Goal: Task Accomplishment & Management: Complete application form

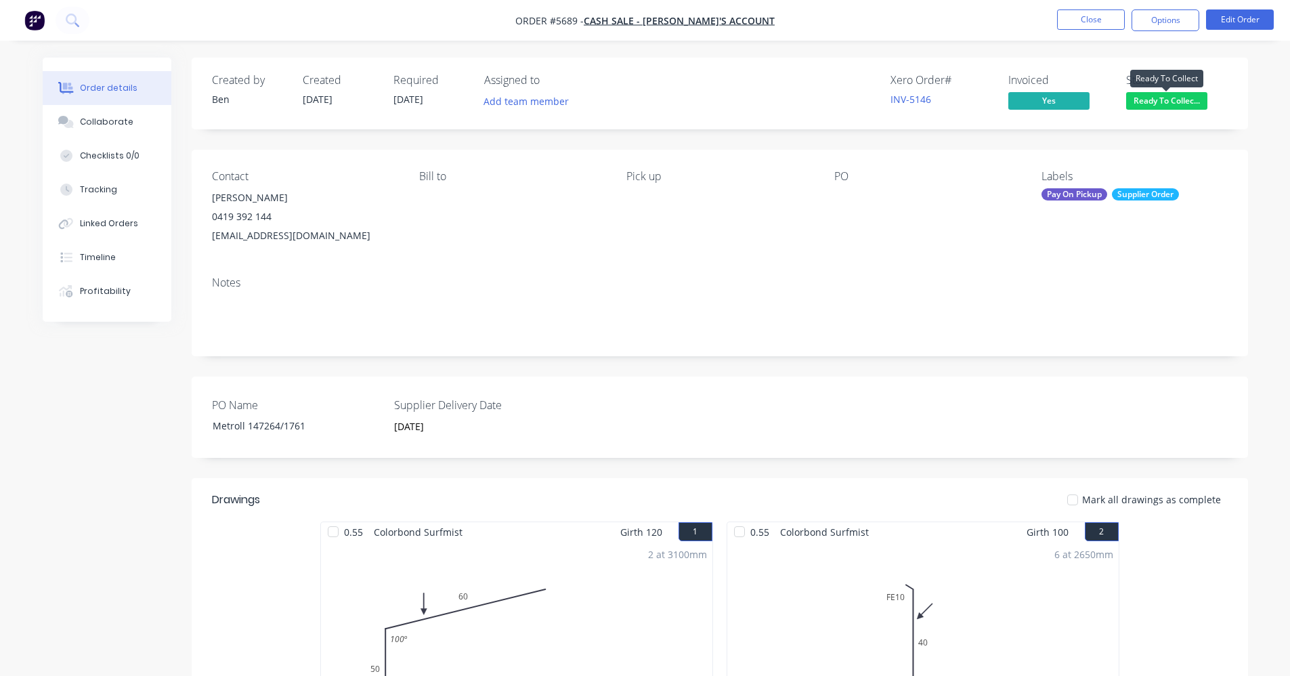
click at [1157, 100] on span "Ready To Collec..." at bounding box center [1166, 100] width 81 height 17
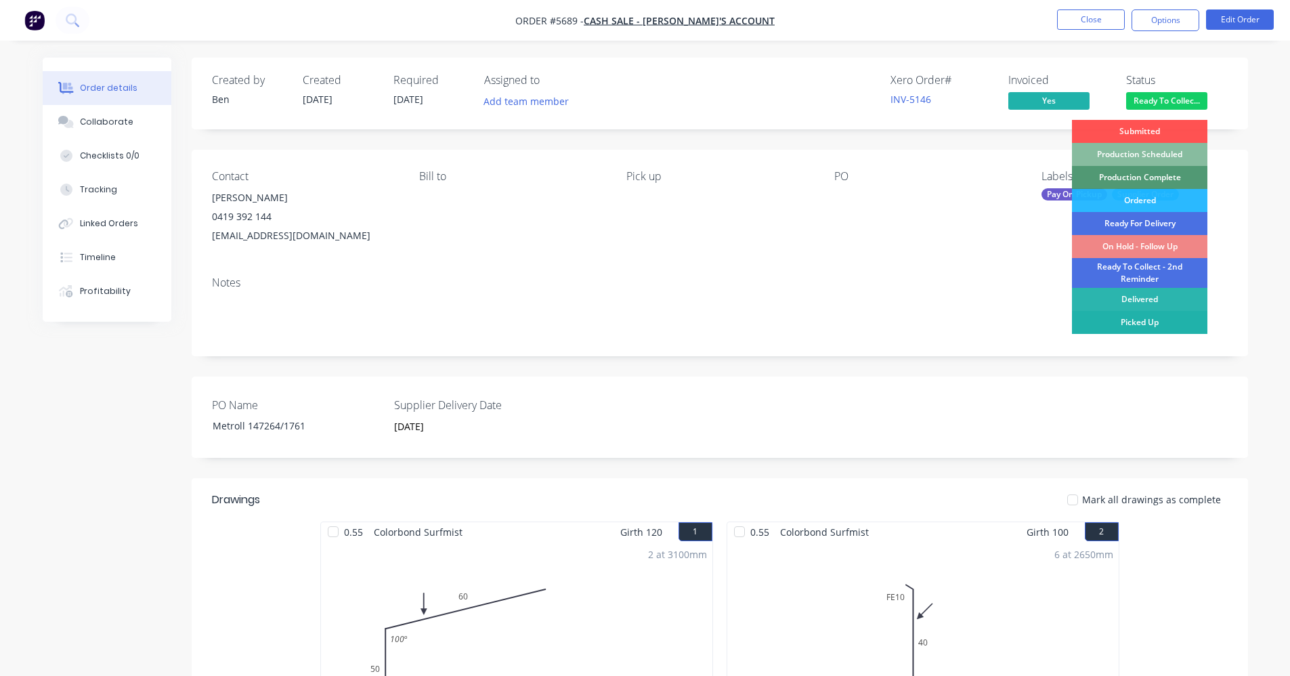
click at [1135, 321] on div "Picked Up" at bounding box center [1139, 322] width 135 height 23
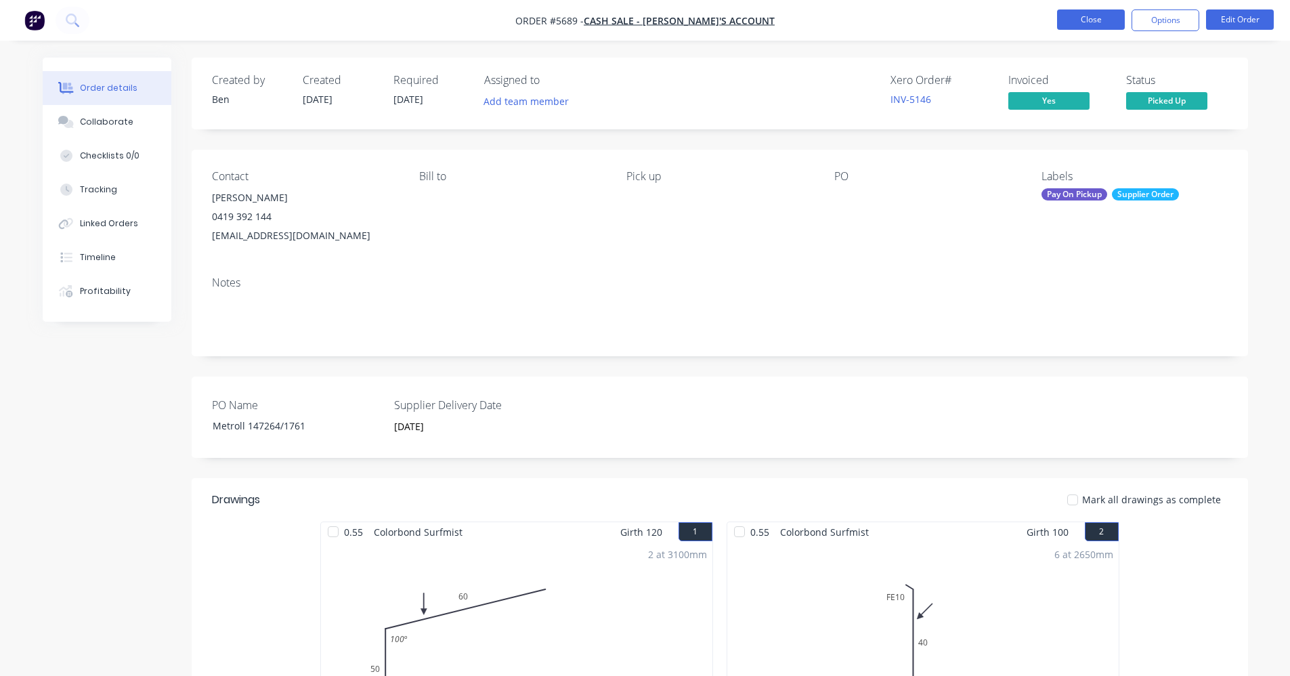
click at [1078, 21] on button "Close" at bounding box center [1091, 19] width 68 height 20
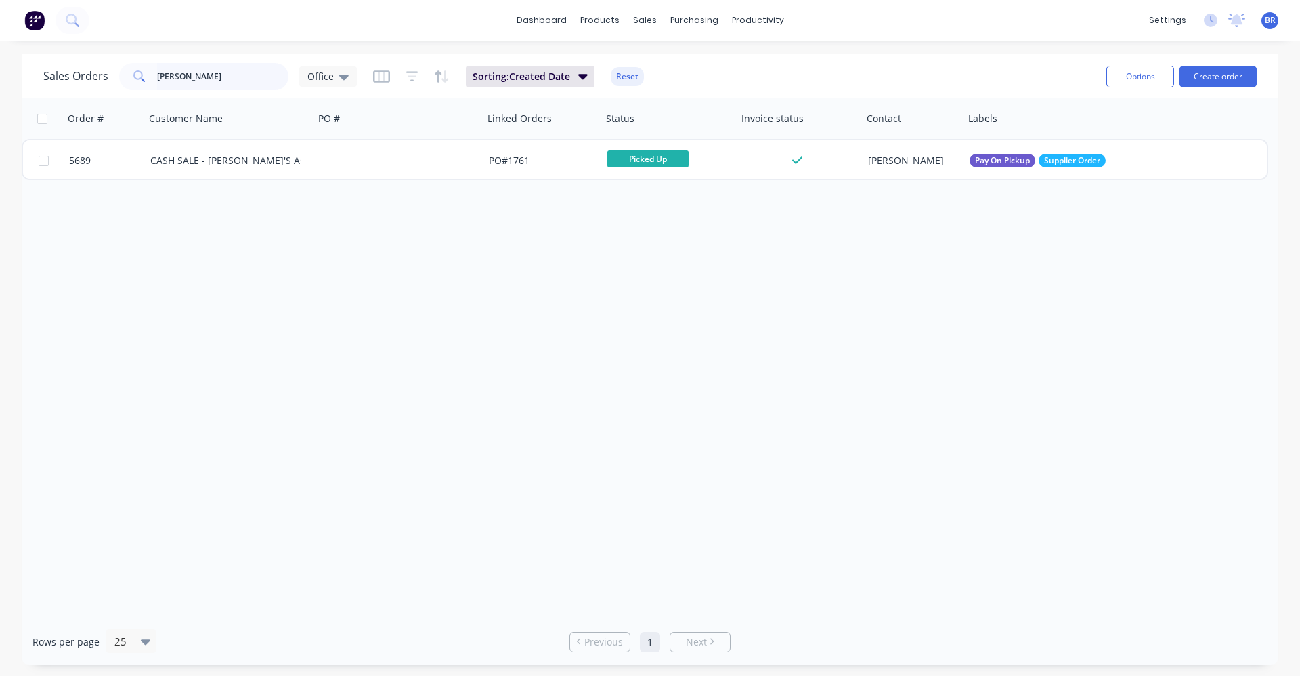
click at [64, 64] on div "Sales Orders leigh Office" at bounding box center [199, 76] width 313 height 27
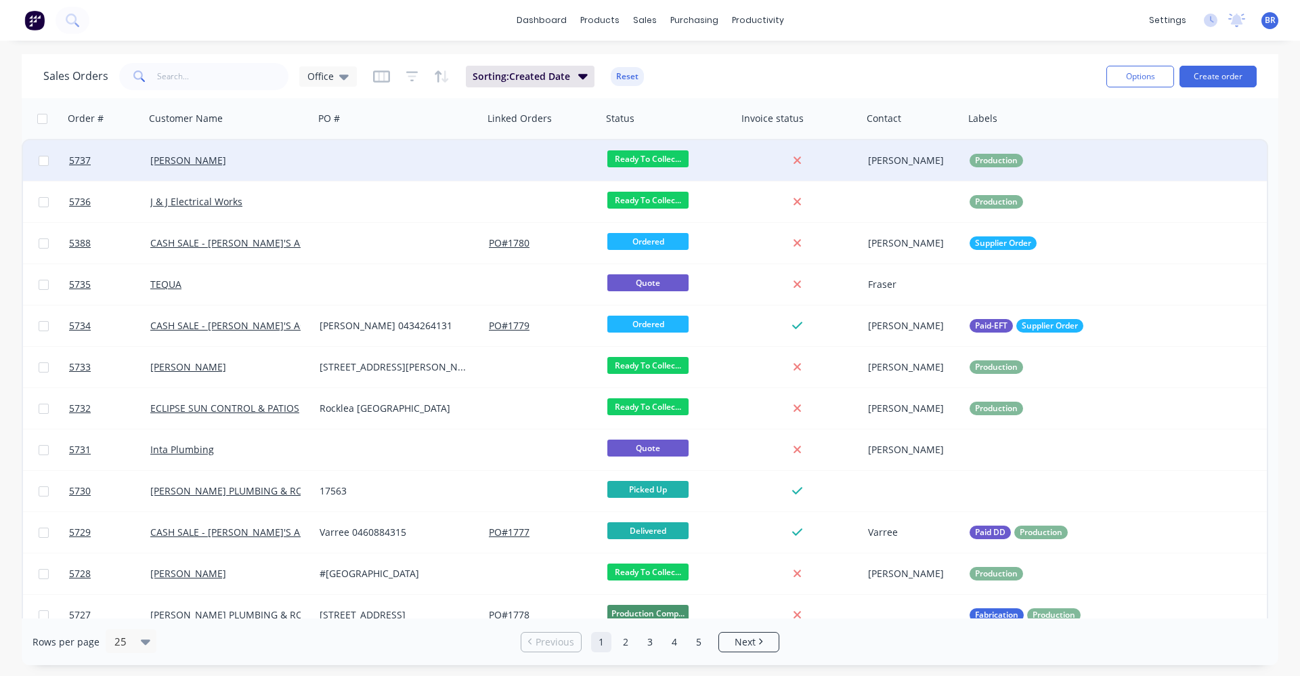
click at [347, 169] on div at bounding box center [398, 160] width 169 height 41
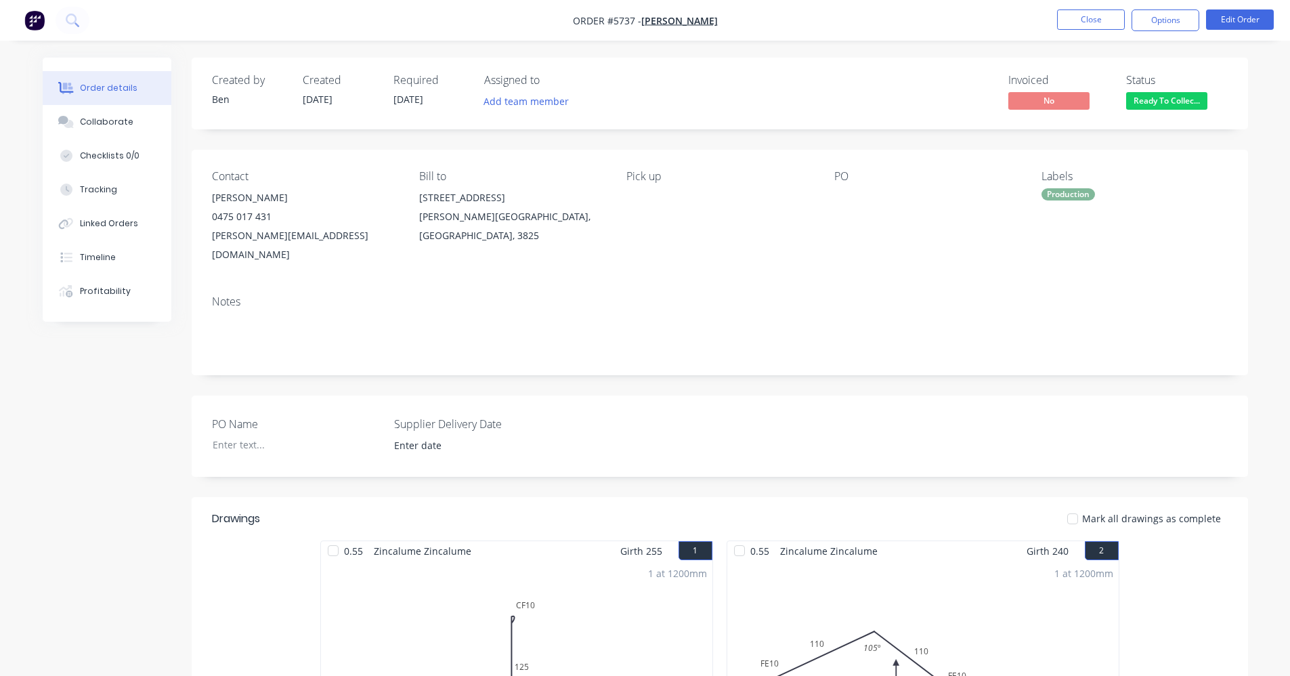
click at [1165, 99] on span "Ready To Collec..." at bounding box center [1166, 100] width 81 height 17
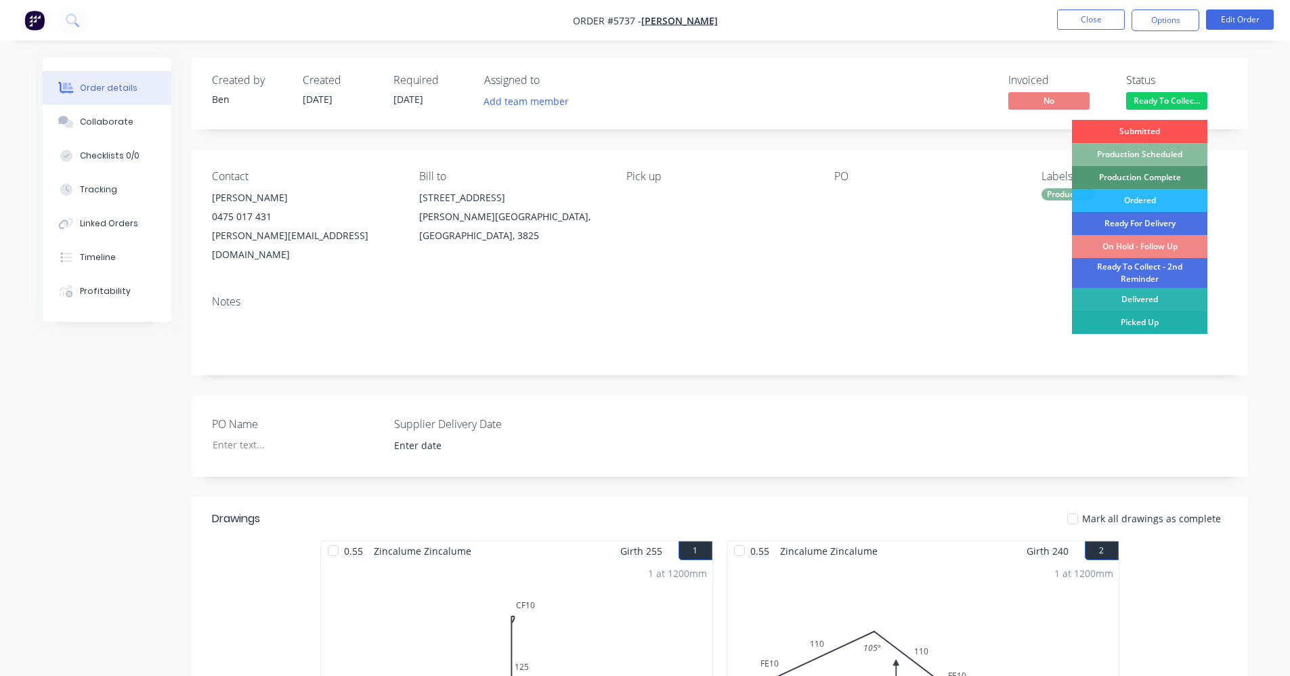
click at [1144, 325] on div "Picked Up" at bounding box center [1139, 322] width 135 height 23
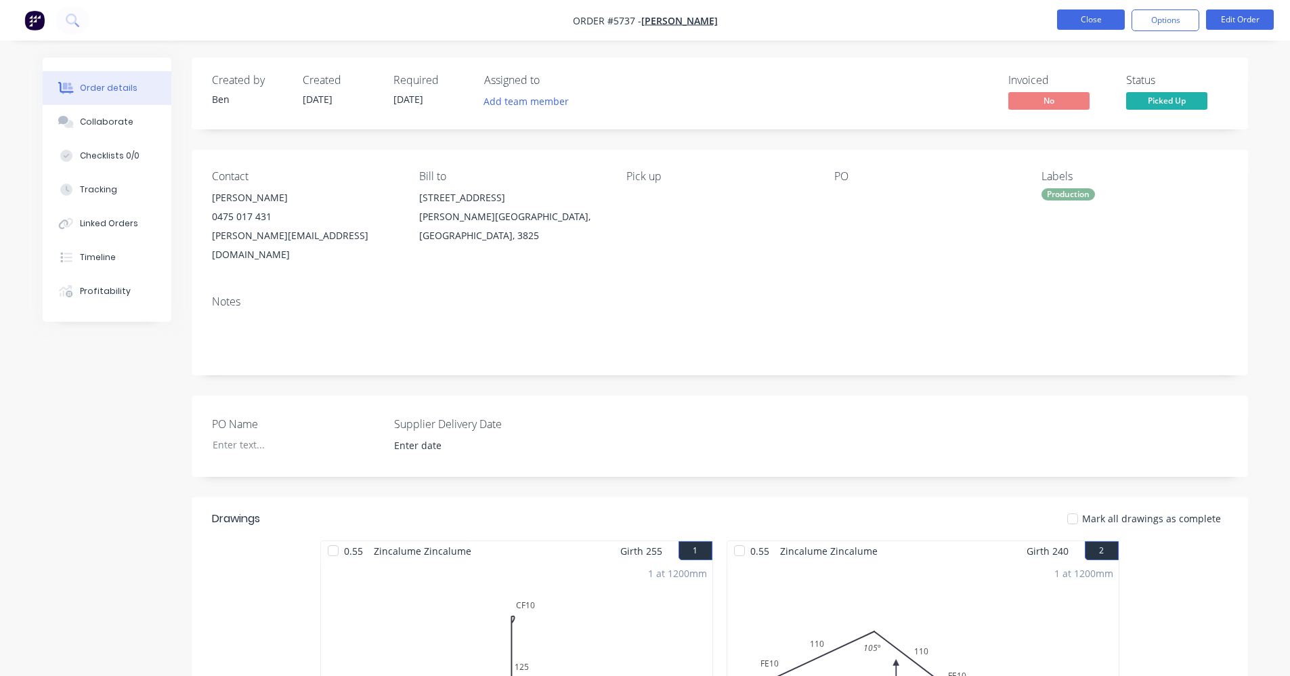
click at [1096, 18] on button "Close" at bounding box center [1091, 19] width 68 height 20
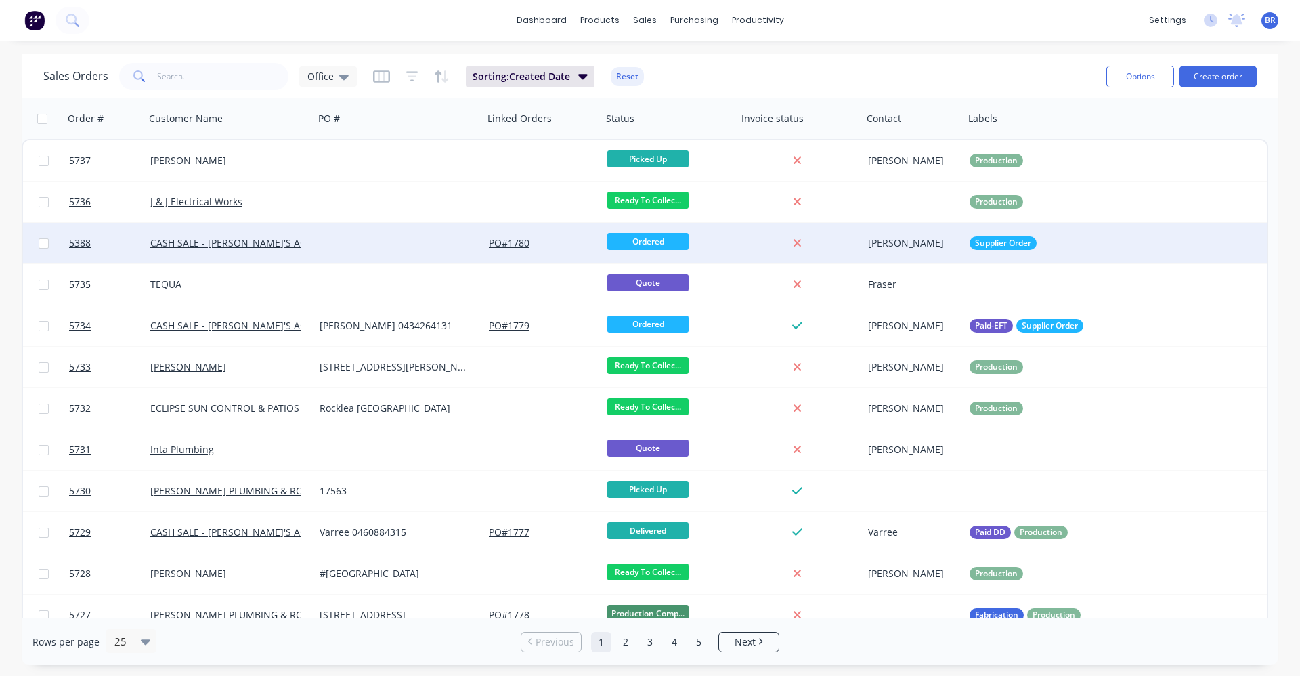
click at [353, 245] on div at bounding box center [398, 243] width 169 height 41
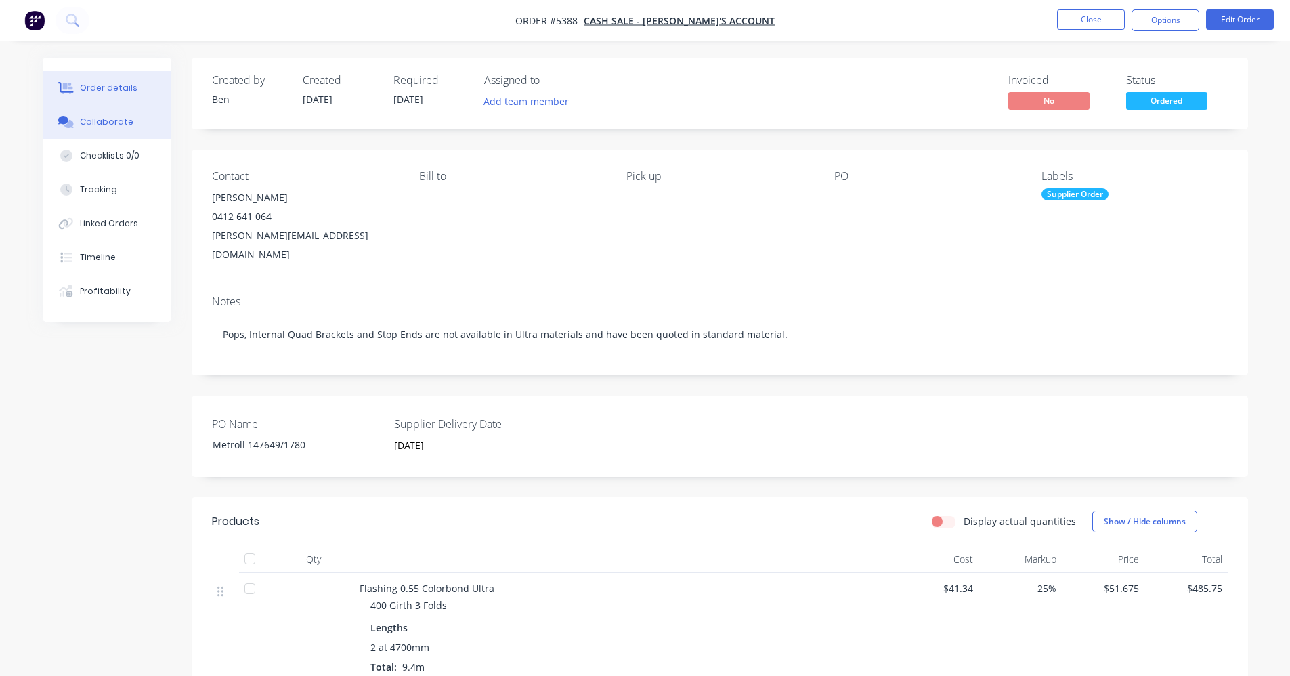
click at [99, 126] on div "Collaborate" at bounding box center [106, 122] width 53 height 12
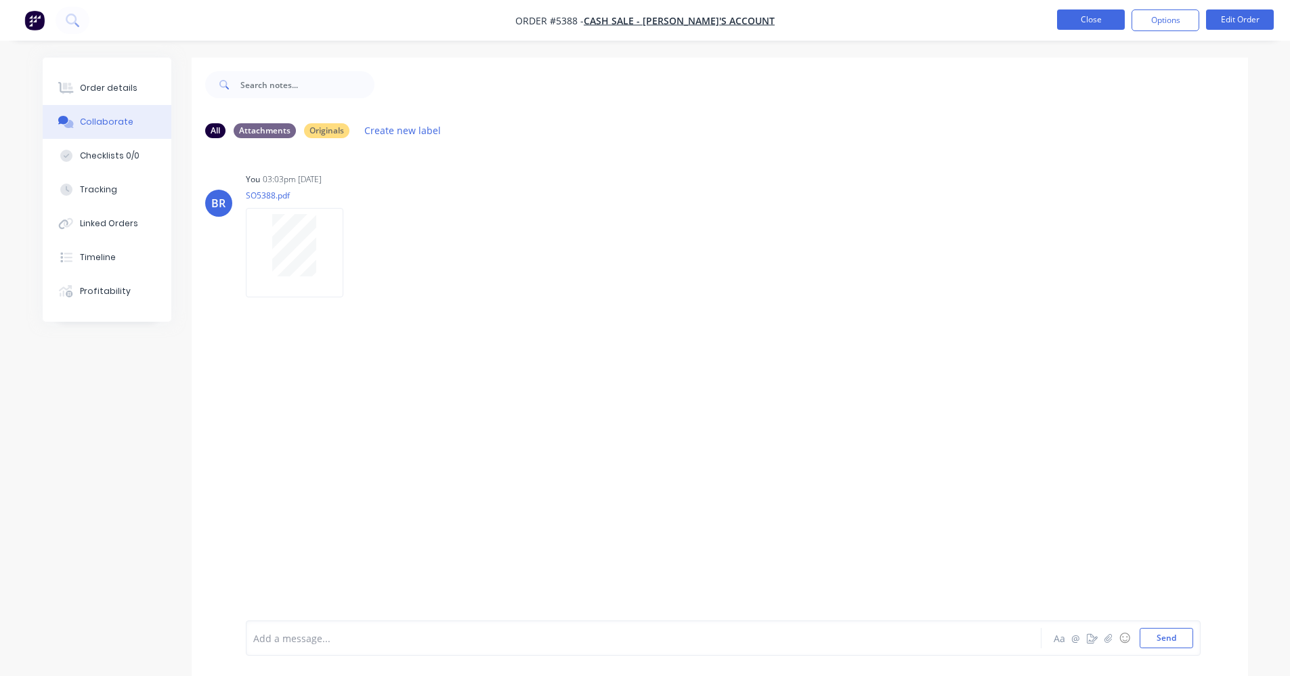
click at [1070, 16] on button "Close" at bounding box center [1091, 19] width 68 height 20
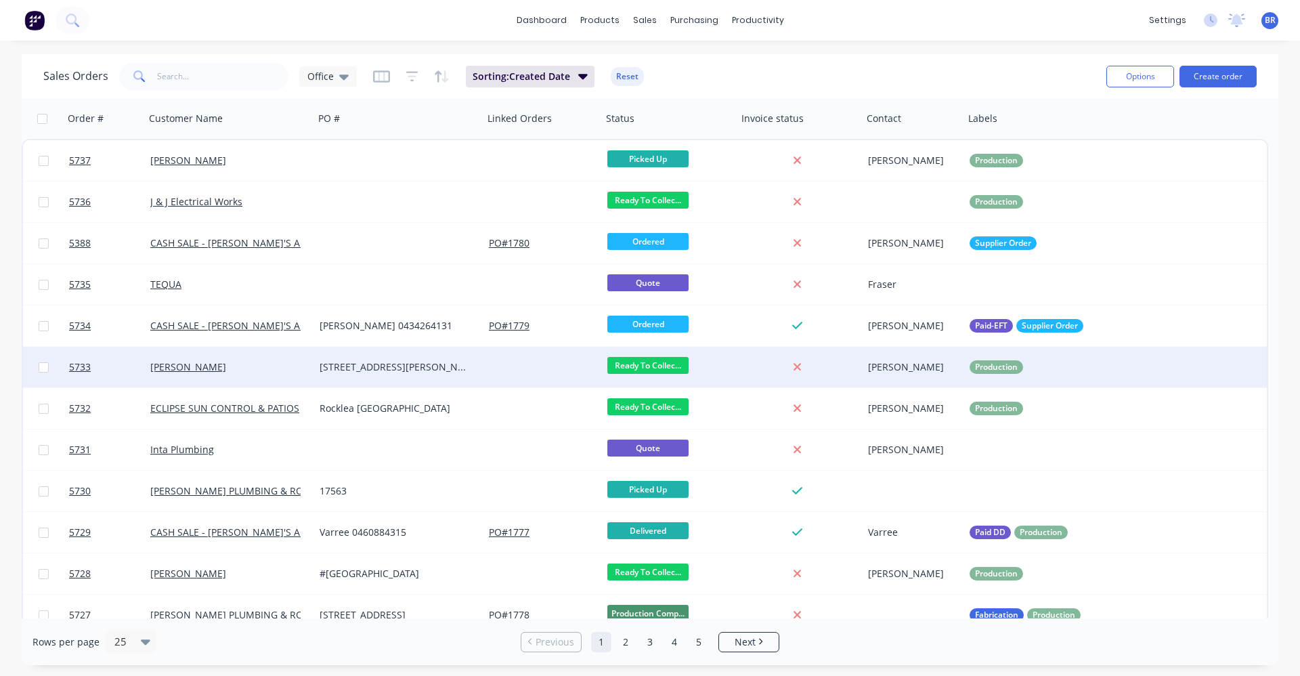
click at [402, 360] on div "[STREET_ADDRESS][PERSON_NAME]" at bounding box center [395, 367] width 150 height 14
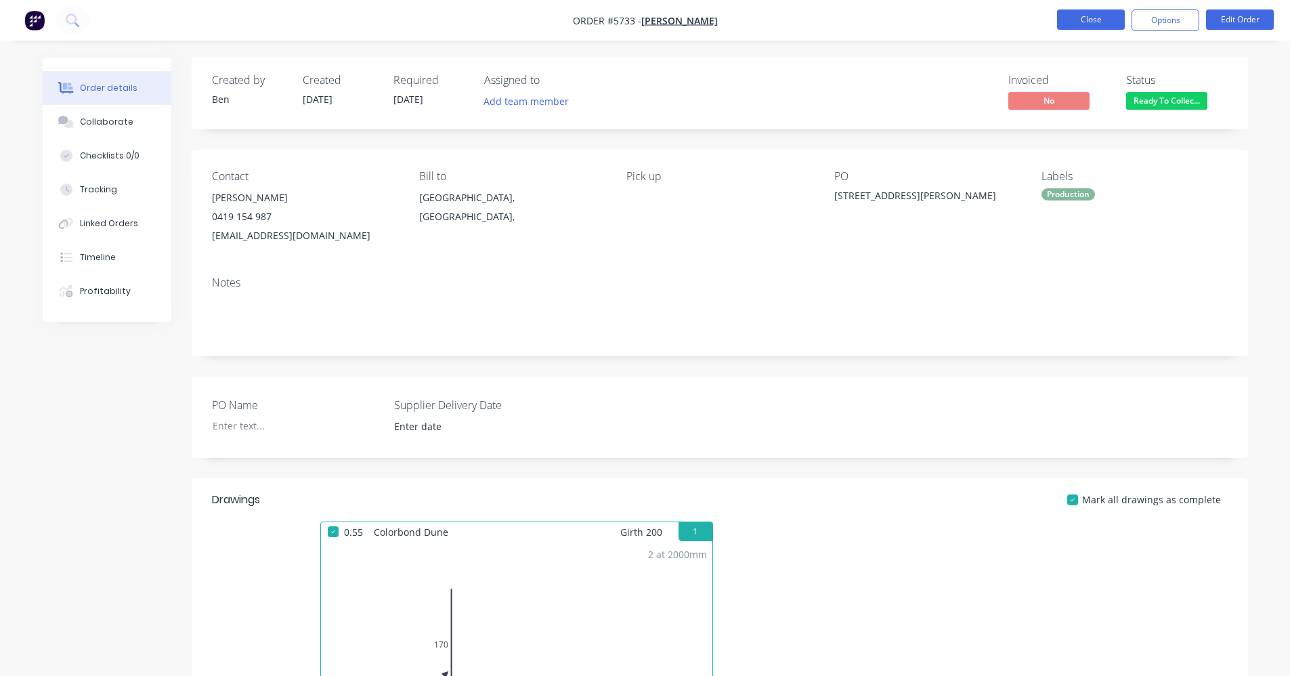
click at [1086, 14] on button "Close" at bounding box center [1091, 19] width 68 height 20
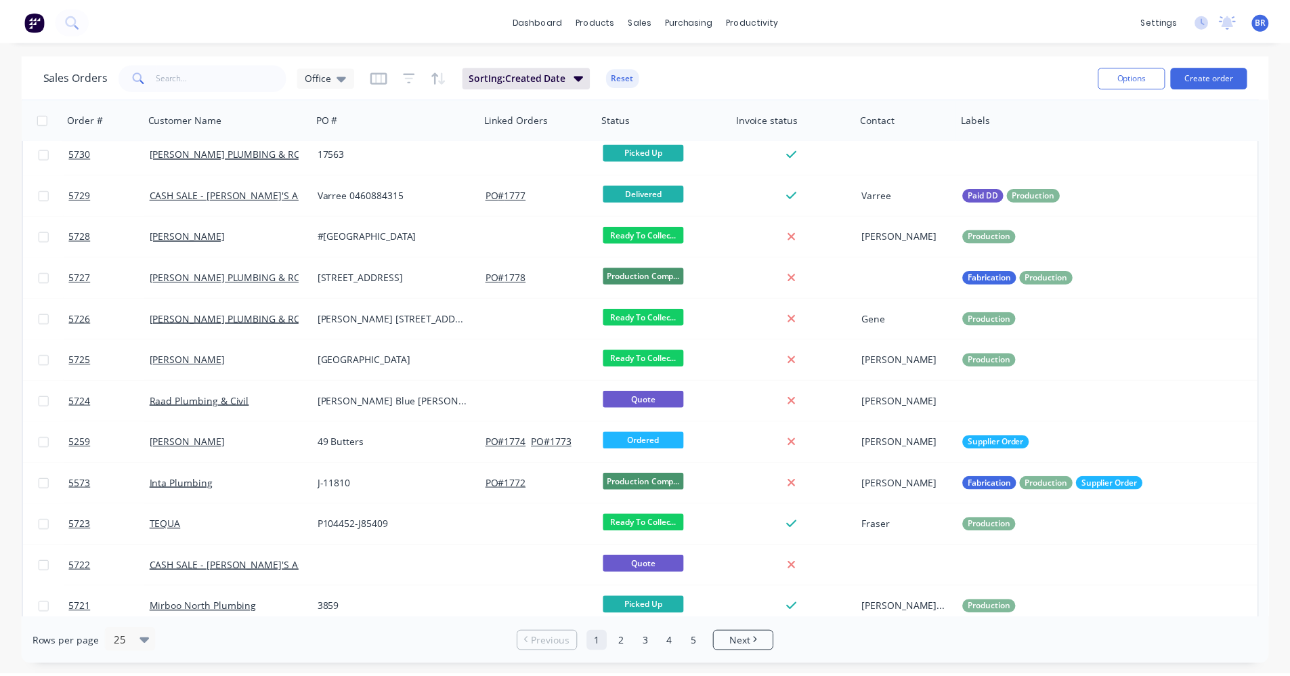
scroll to position [339, 0]
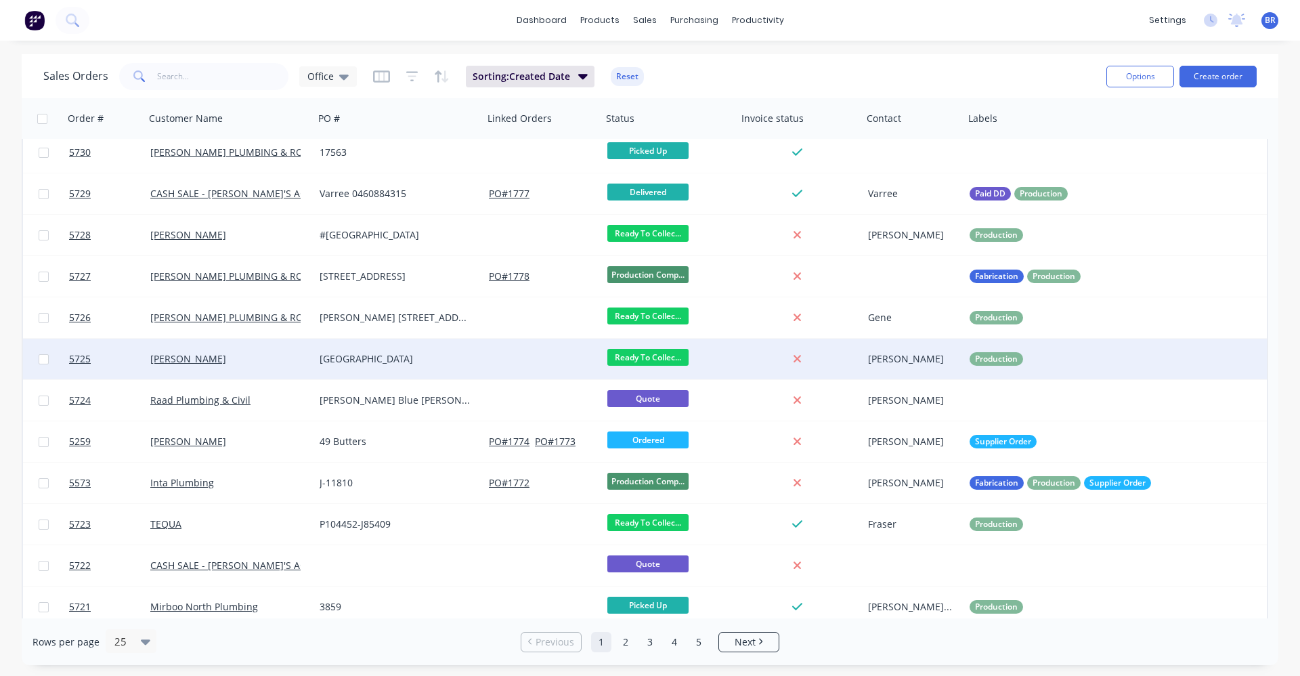
click at [418, 361] on div "[GEOGRAPHIC_DATA]" at bounding box center [395, 359] width 150 height 14
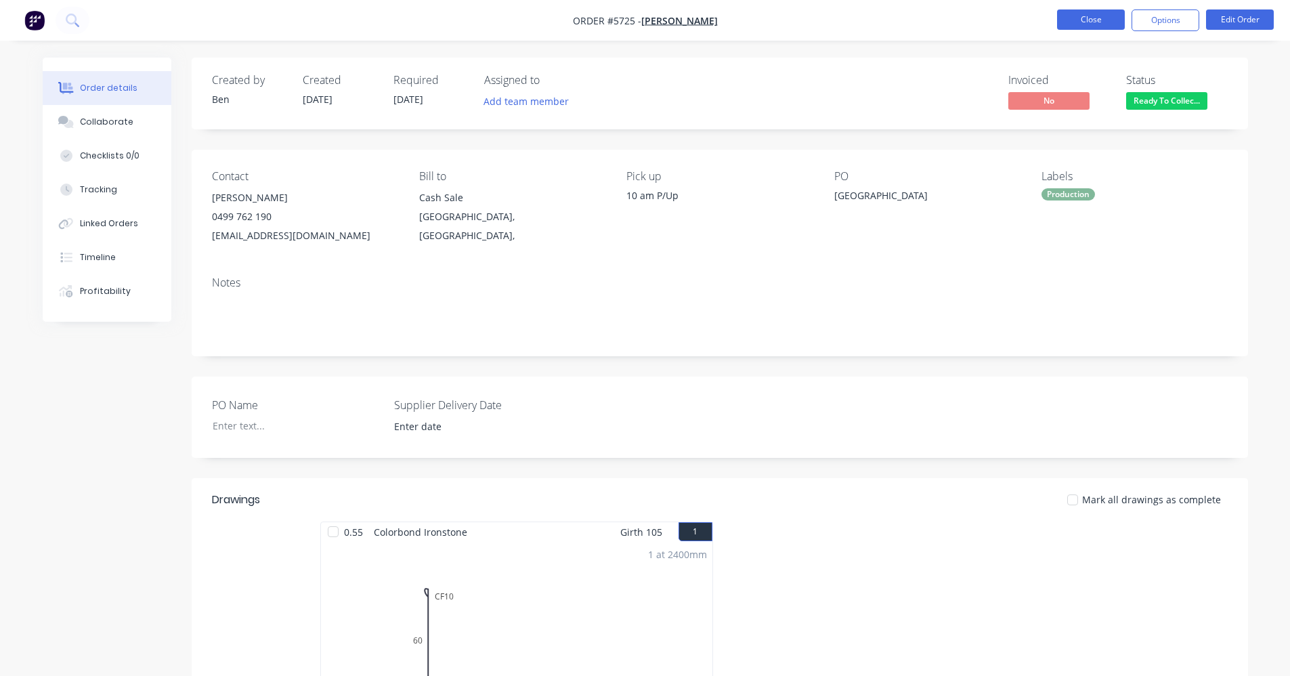
click at [1084, 24] on button "Close" at bounding box center [1091, 19] width 68 height 20
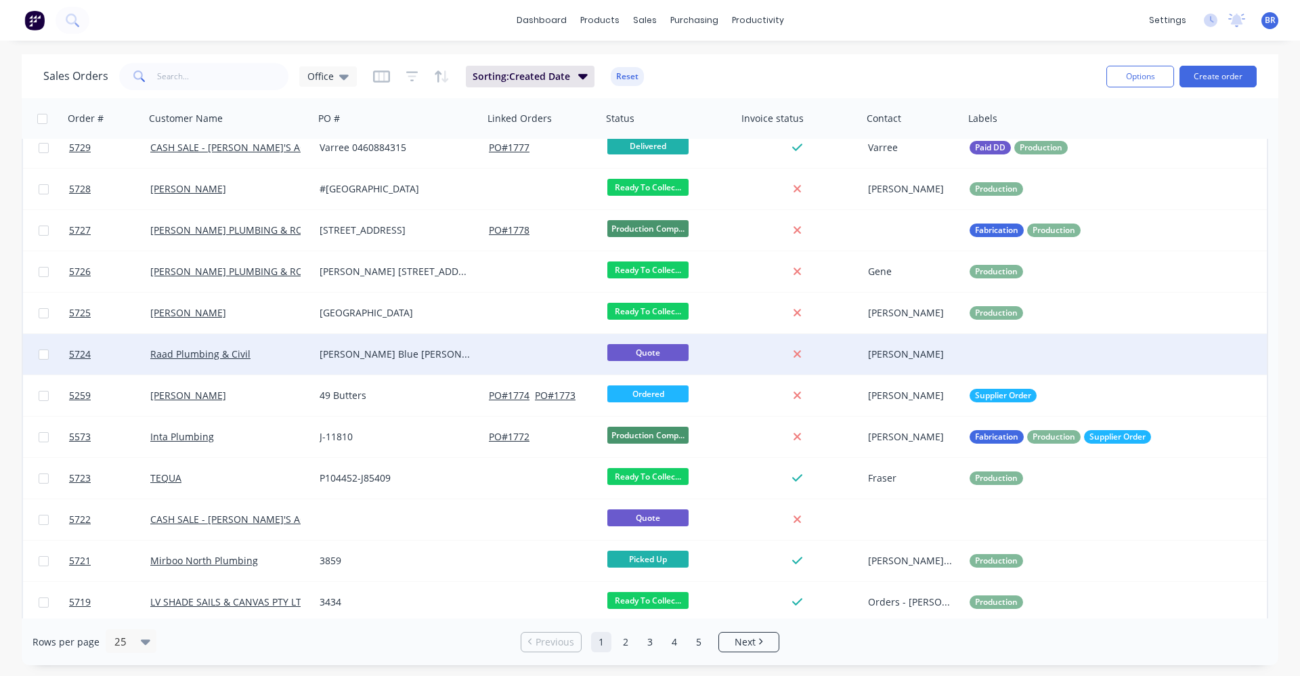
scroll to position [282, 0]
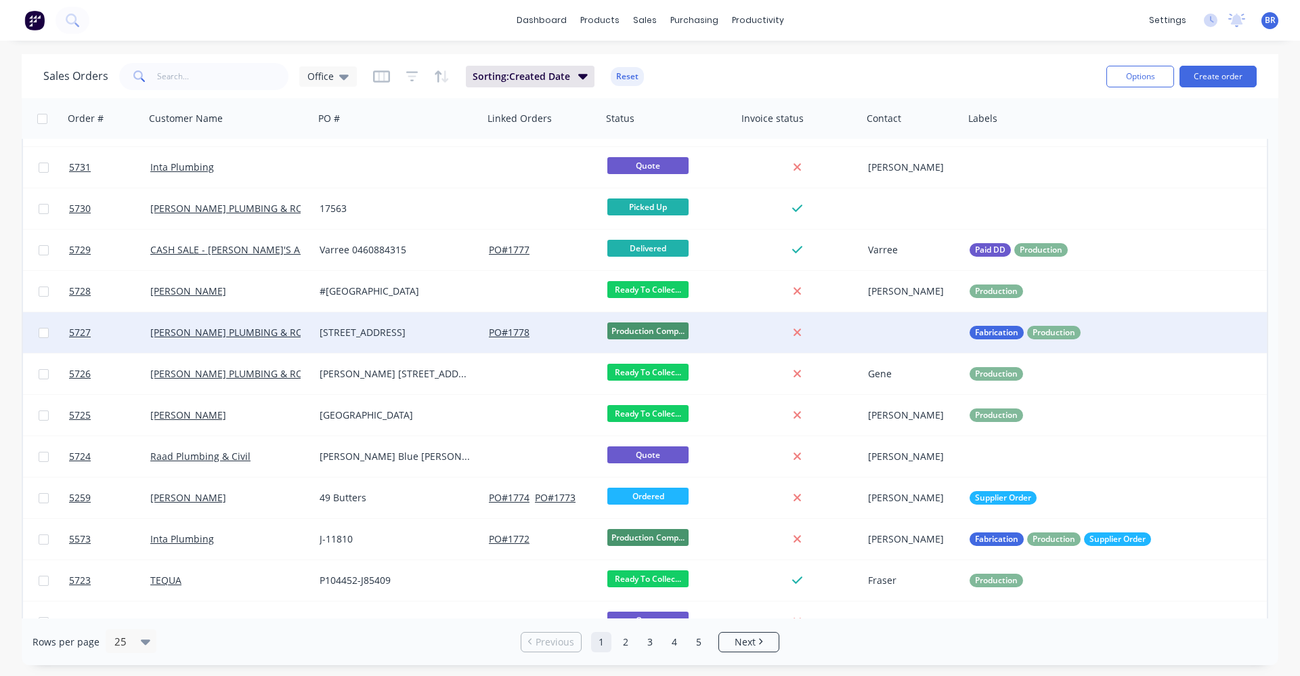
click at [427, 333] on div "[STREET_ADDRESS]" at bounding box center [395, 333] width 150 height 14
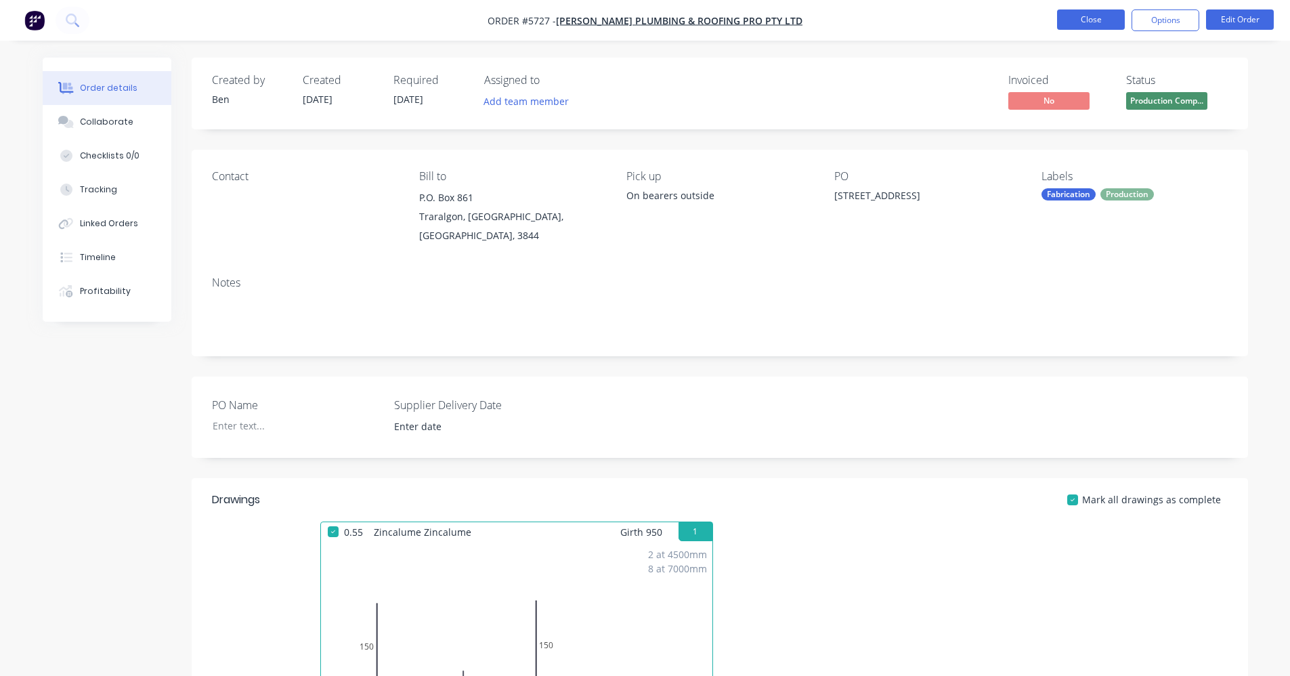
click at [1104, 22] on button "Close" at bounding box center [1091, 19] width 68 height 20
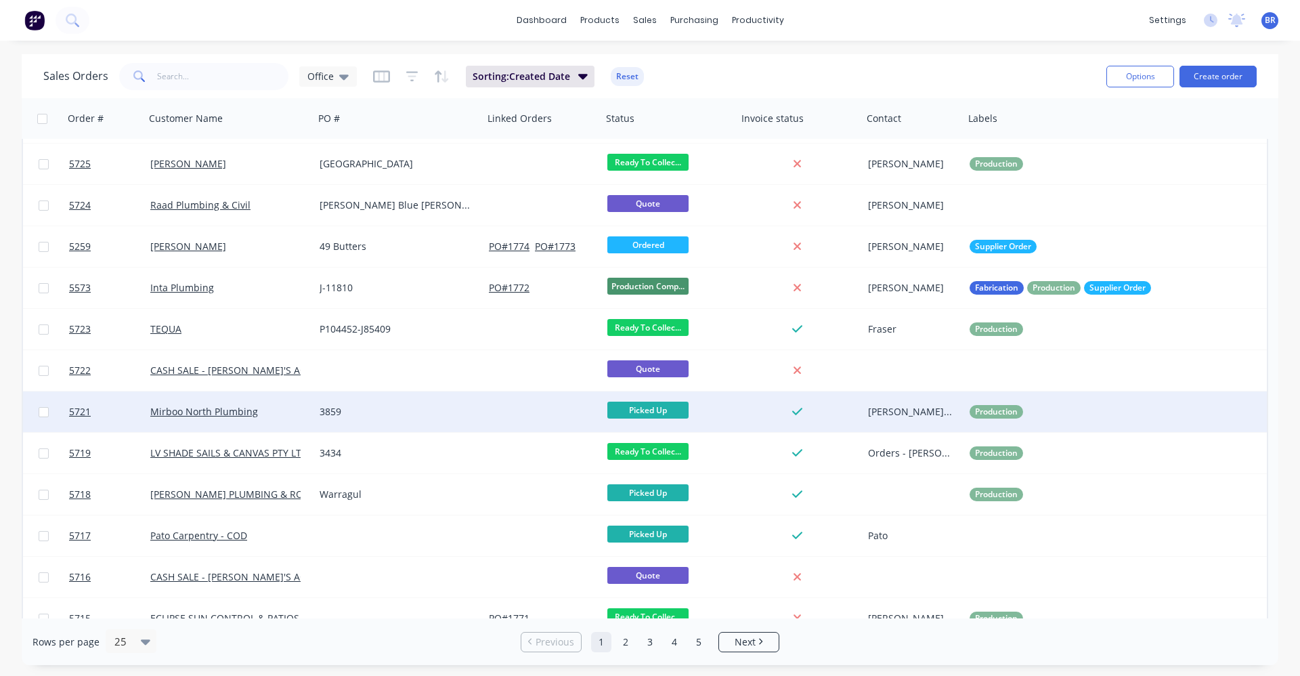
scroll to position [553, 0]
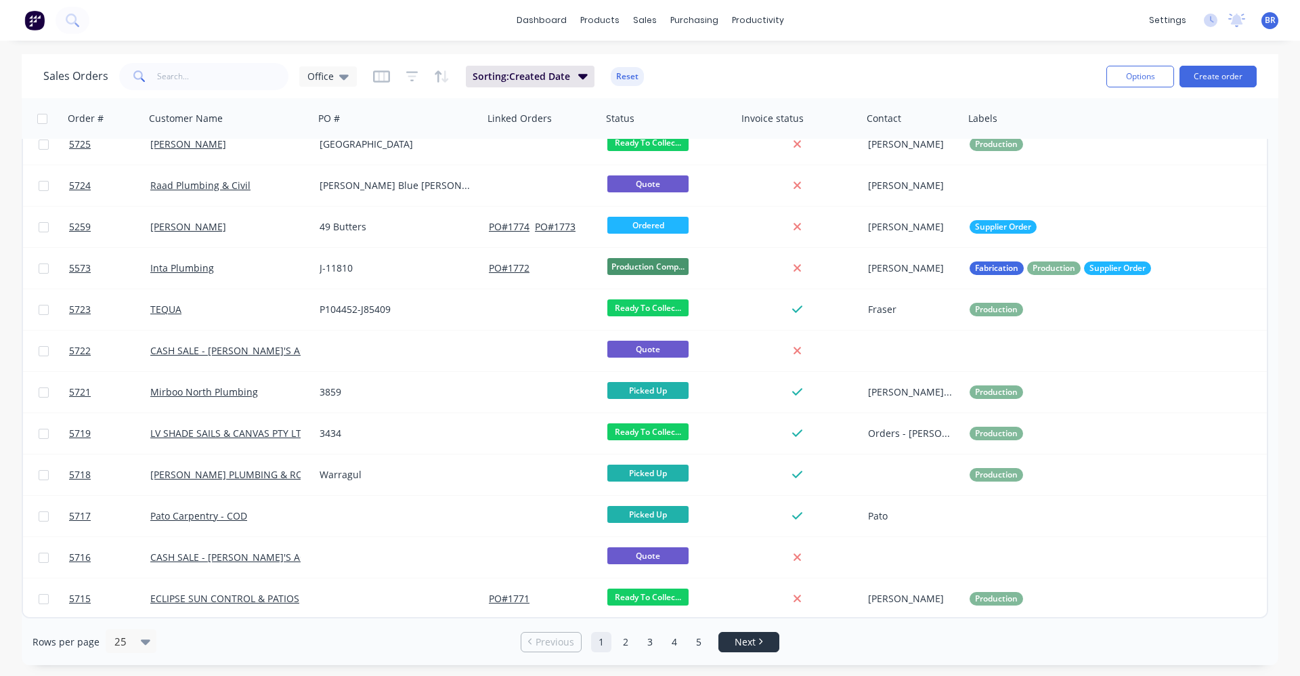
click at [758, 644] on icon "Next page" at bounding box center [760, 641] width 4 height 7
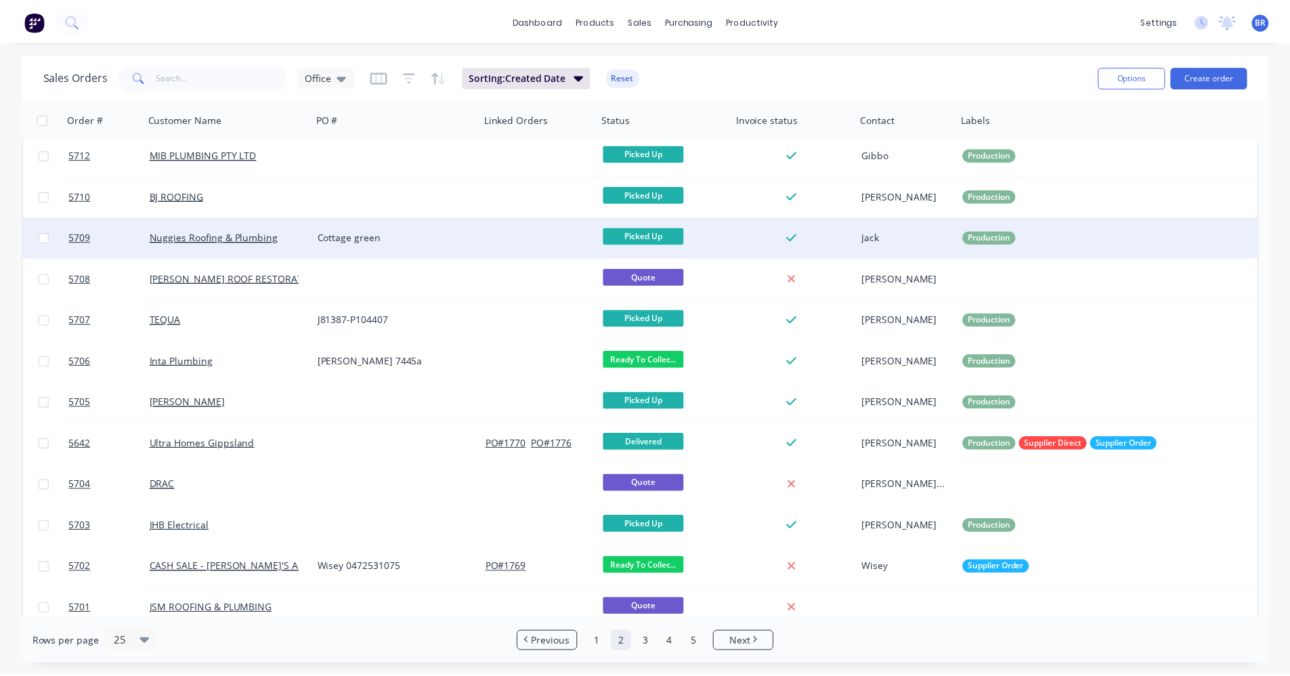
scroll to position [0, 0]
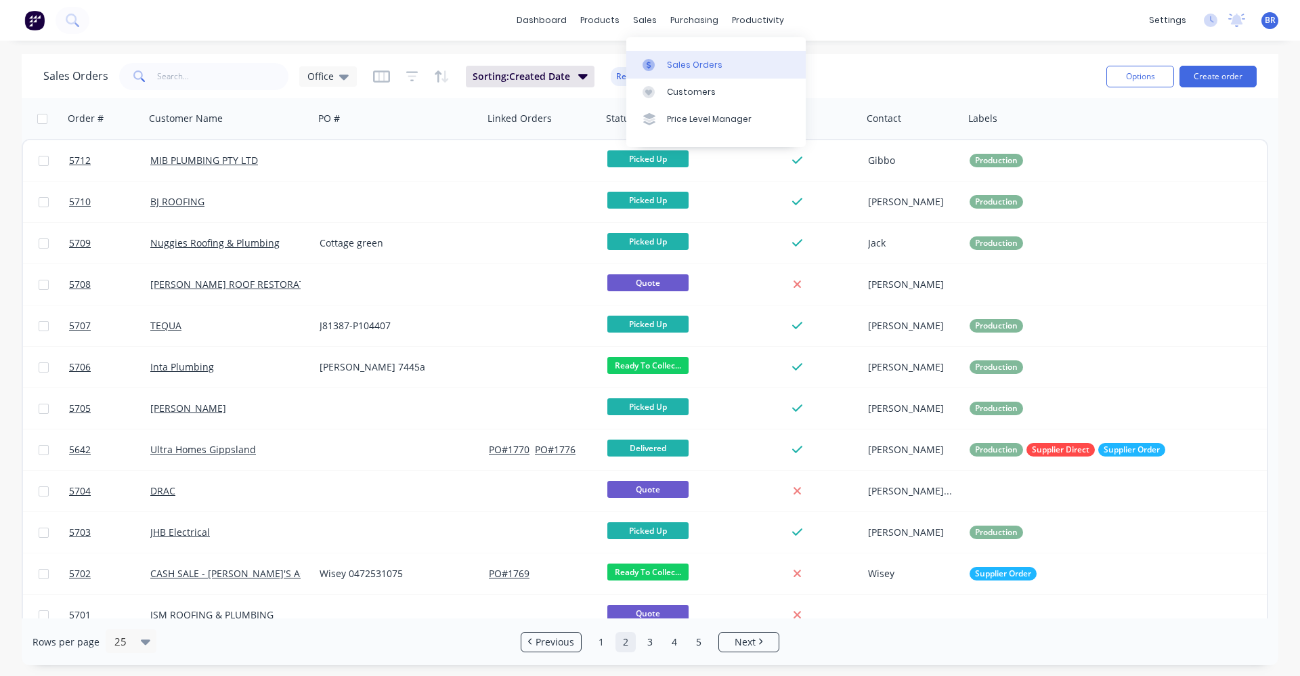
click at [681, 69] on div "Sales Orders" at bounding box center [695, 65] width 56 height 12
click at [1221, 79] on button "Create order" at bounding box center [1217, 77] width 77 height 22
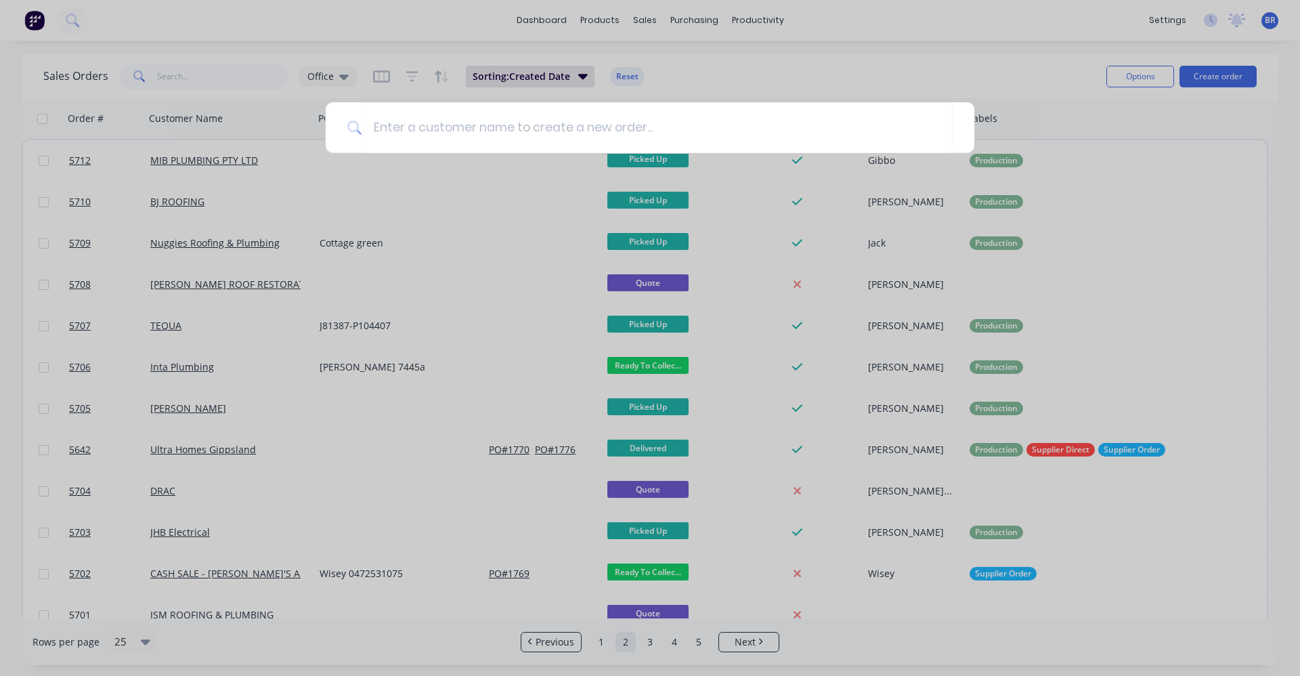
click at [897, 27] on div at bounding box center [650, 338] width 1300 height 676
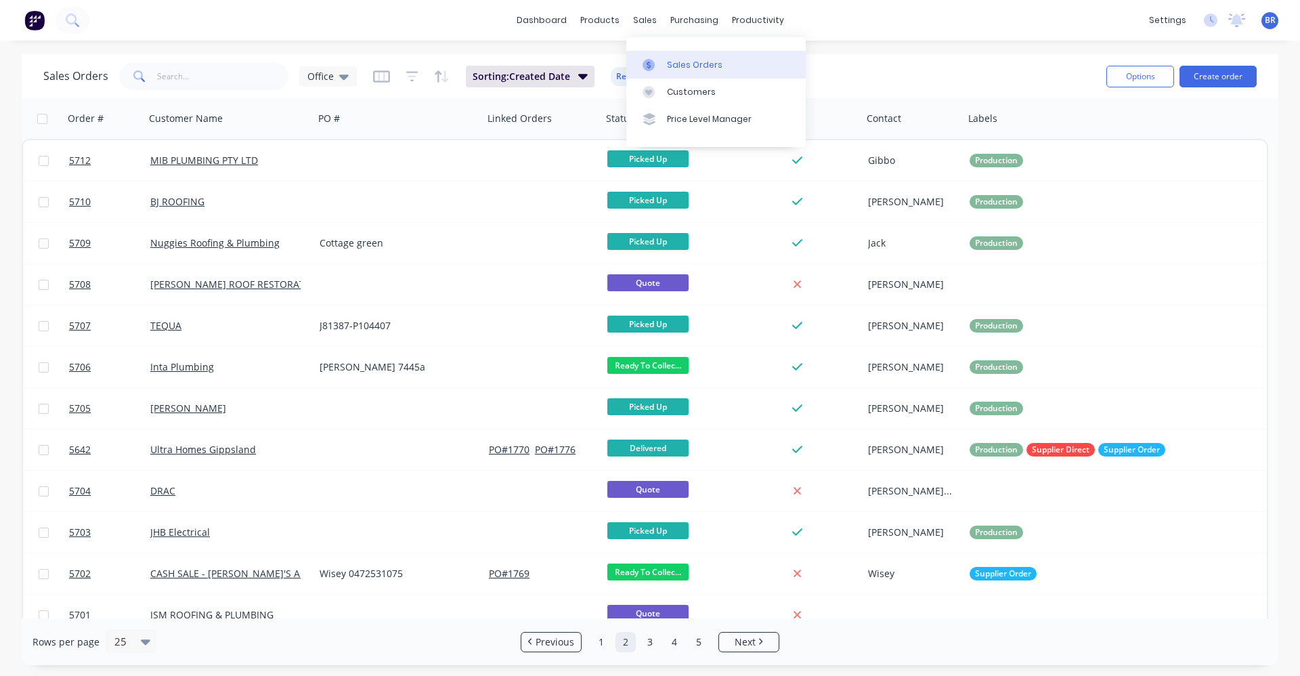
click at [668, 56] on link "Sales Orders" at bounding box center [715, 64] width 179 height 27
click at [685, 68] on div "Sales Orders" at bounding box center [695, 65] width 56 height 12
click at [1225, 75] on button "Create order" at bounding box center [1217, 77] width 77 height 22
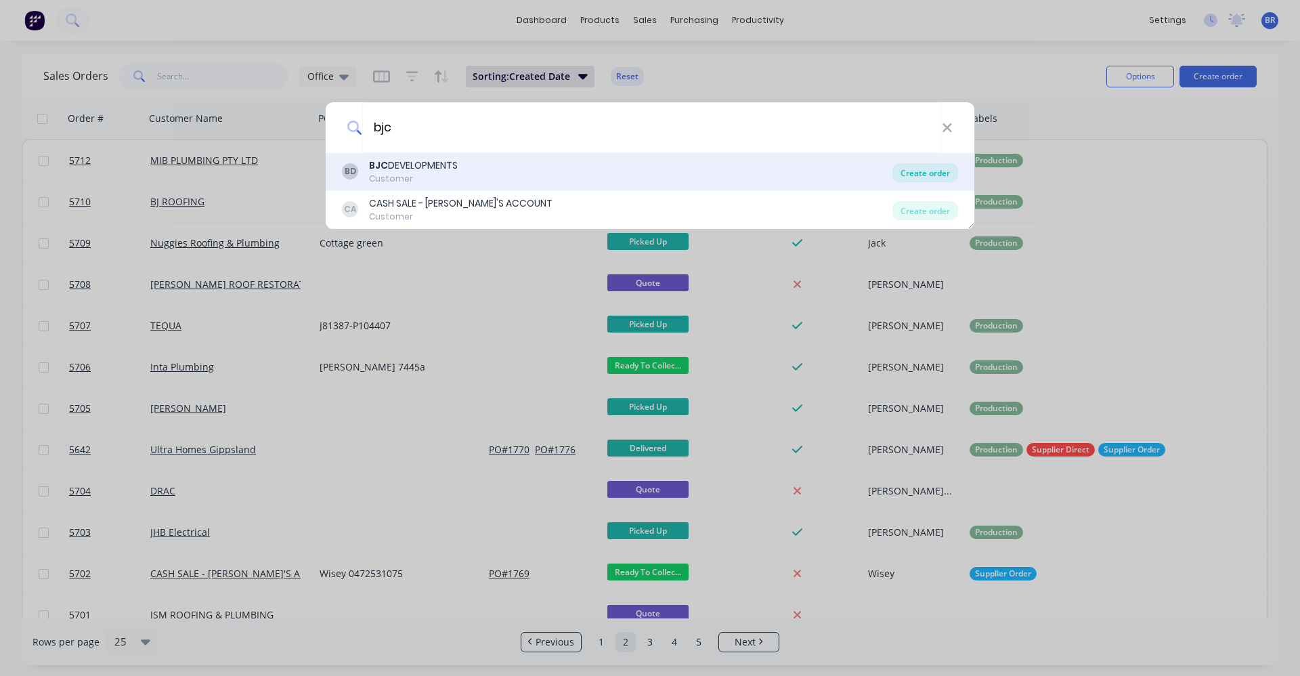
type input "bjc"
click at [926, 173] on div "Create order" at bounding box center [925, 172] width 66 height 19
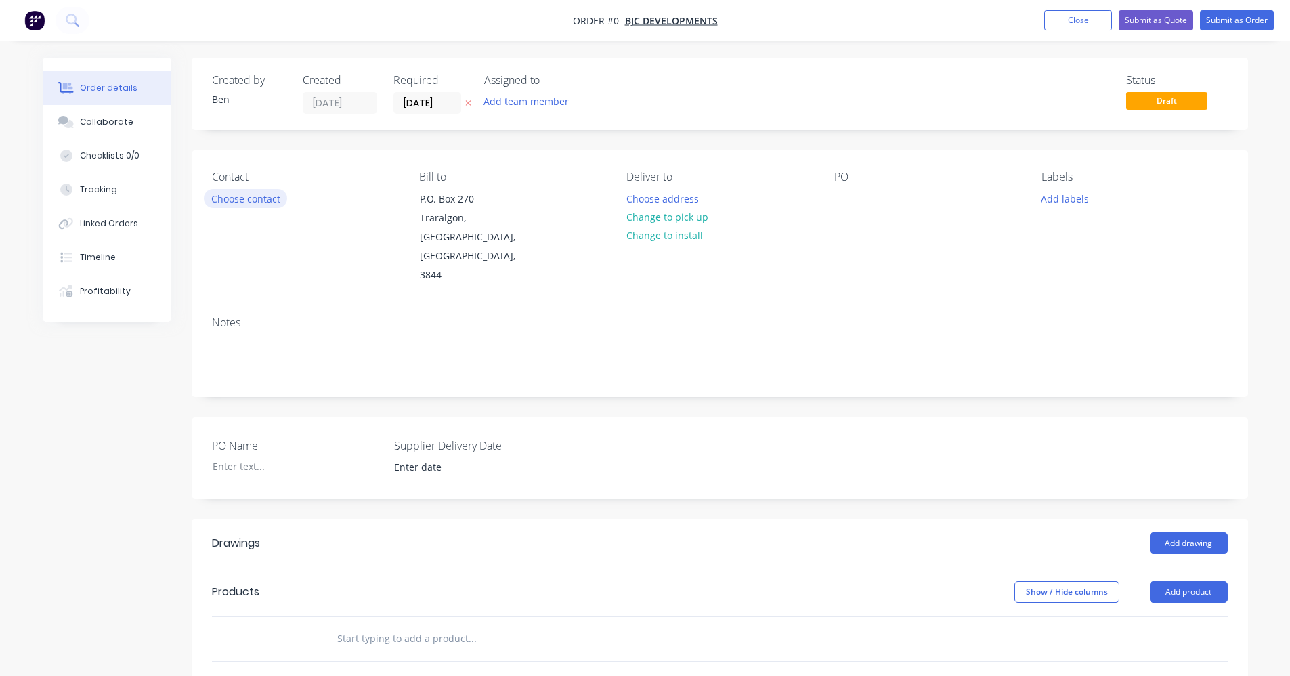
click at [263, 200] on button "Choose contact" at bounding box center [245, 198] width 83 height 18
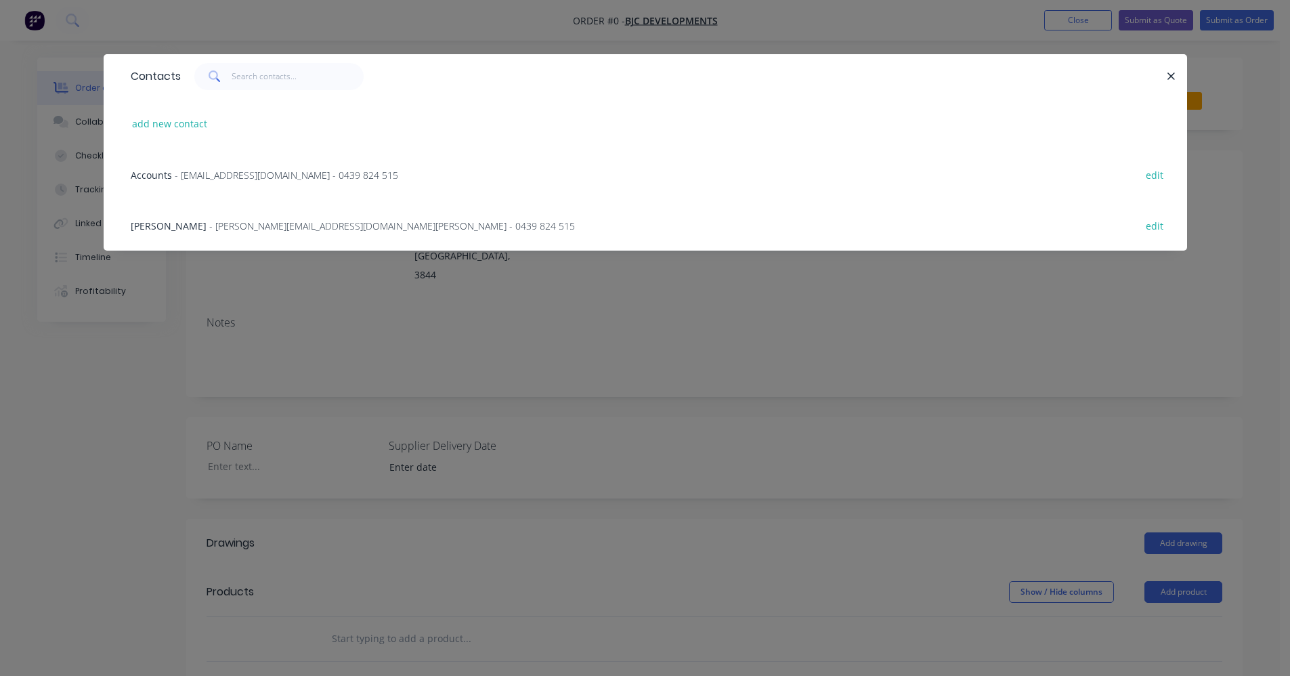
click at [268, 227] on span "- brad@bjcbuildingdevelopments.com.au - 0439 824 515" at bounding box center [392, 225] width 366 height 13
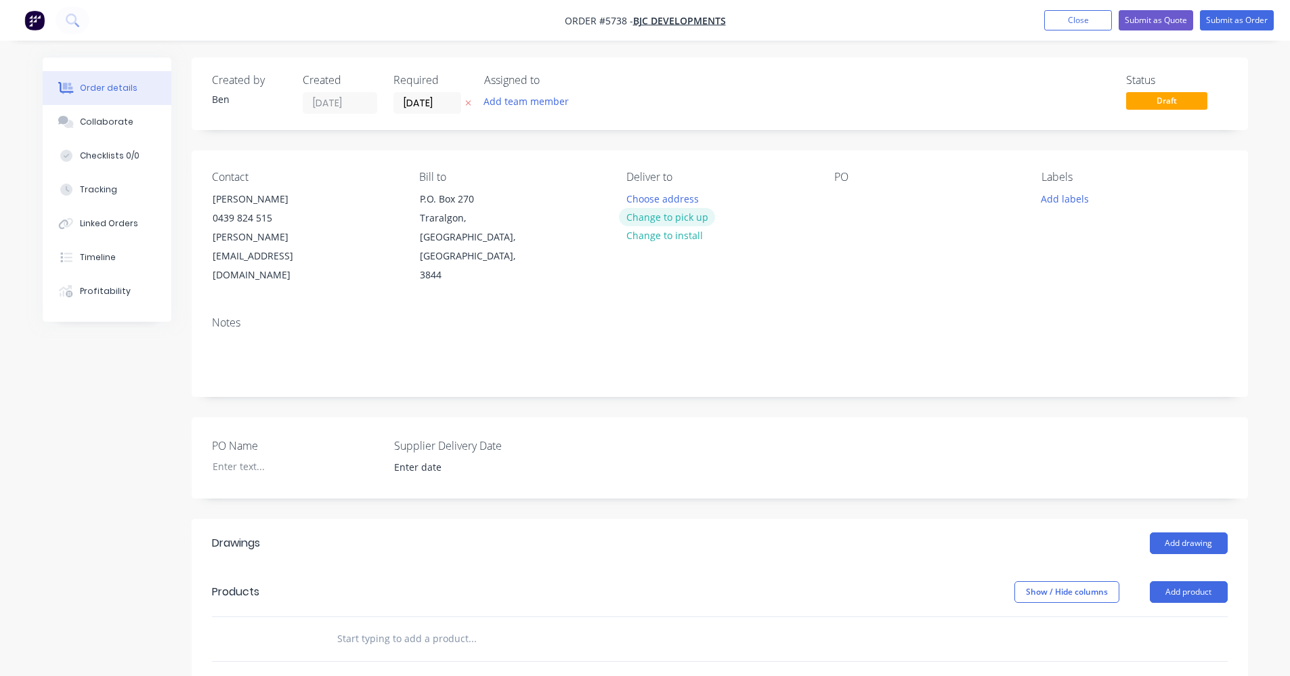
click at [674, 221] on button "Change to pick up" at bounding box center [667, 217] width 96 height 18
drag, startPoint x: 1063, startPoint y: 196, endPoint x: 1064, endPoint y: 209, distance: 12.9
click at [1063, 199] on button "Add labels" at bounding box center [1065, 198] width 62 height 18
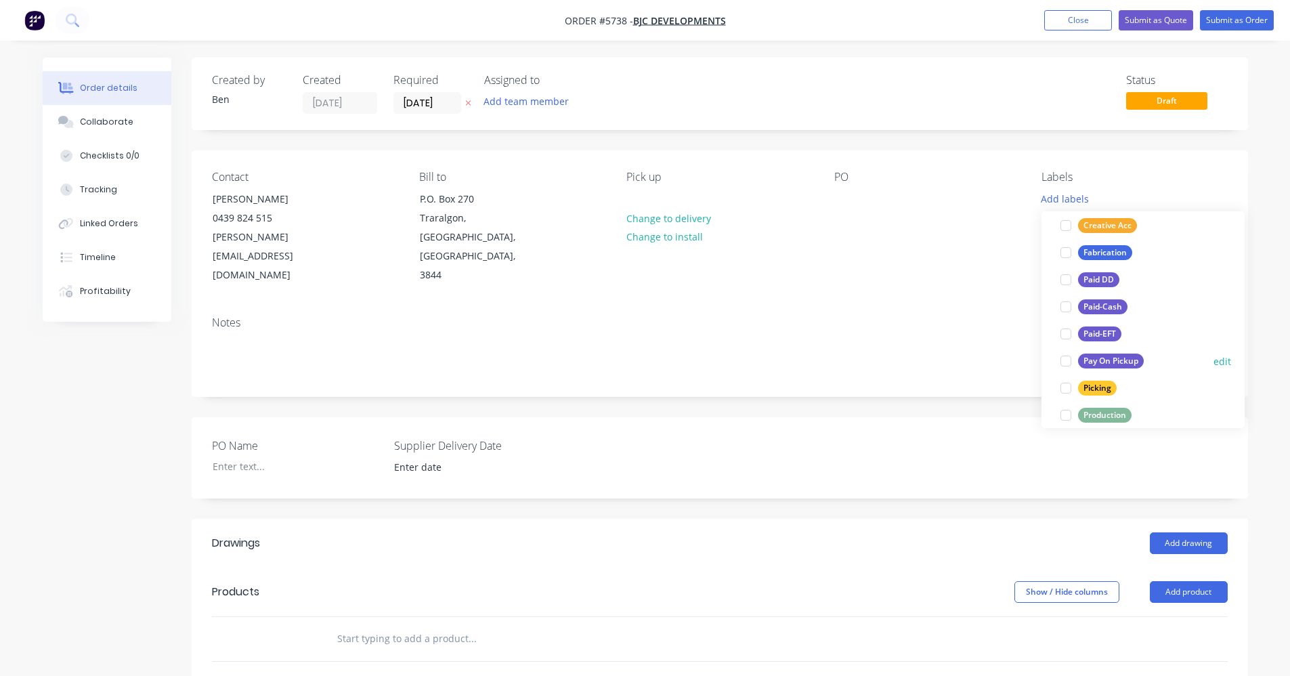
scroll to position [135, 0]
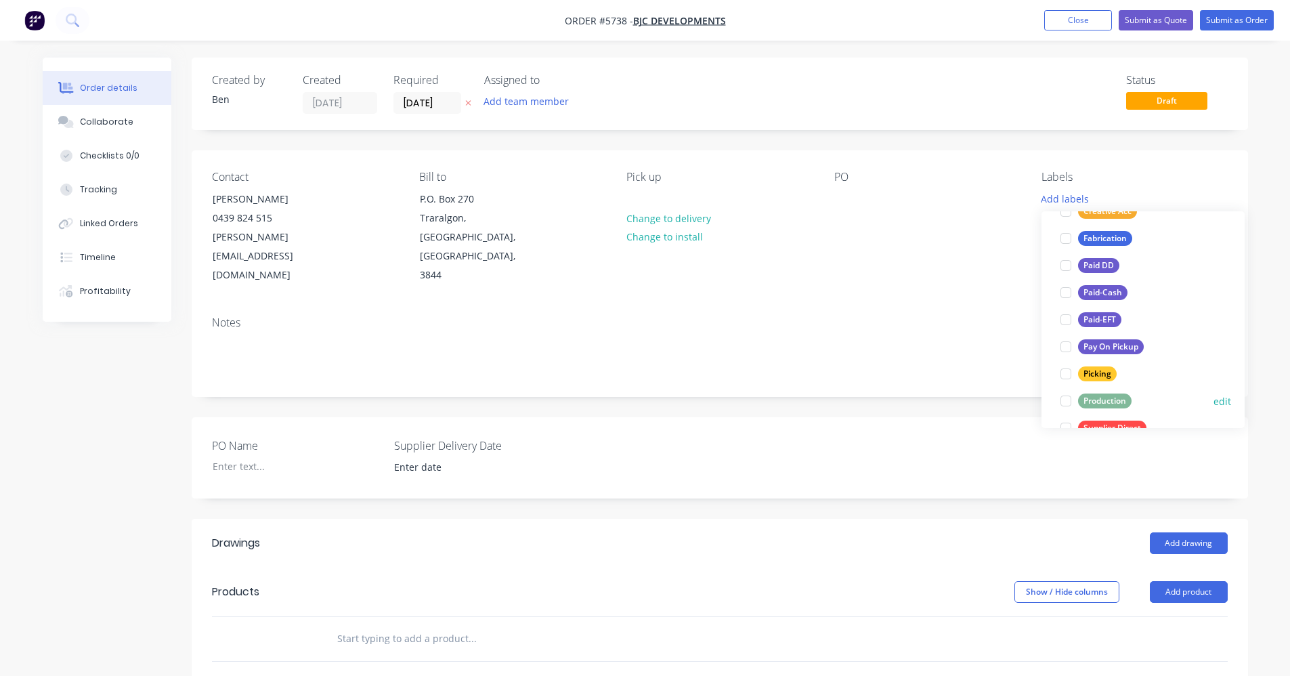
click at [1112, 400] on div "Production" at bounding box center [1104, 400] width 53 height 15
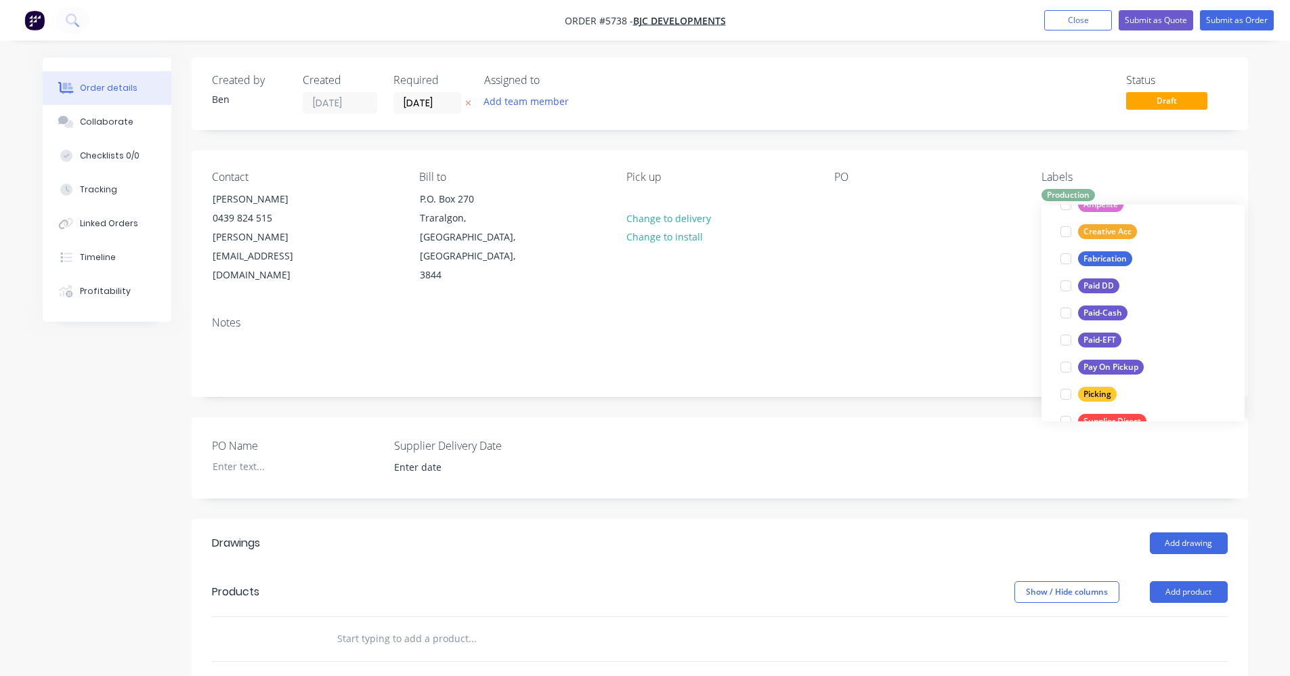
scroll to position [0, 0]
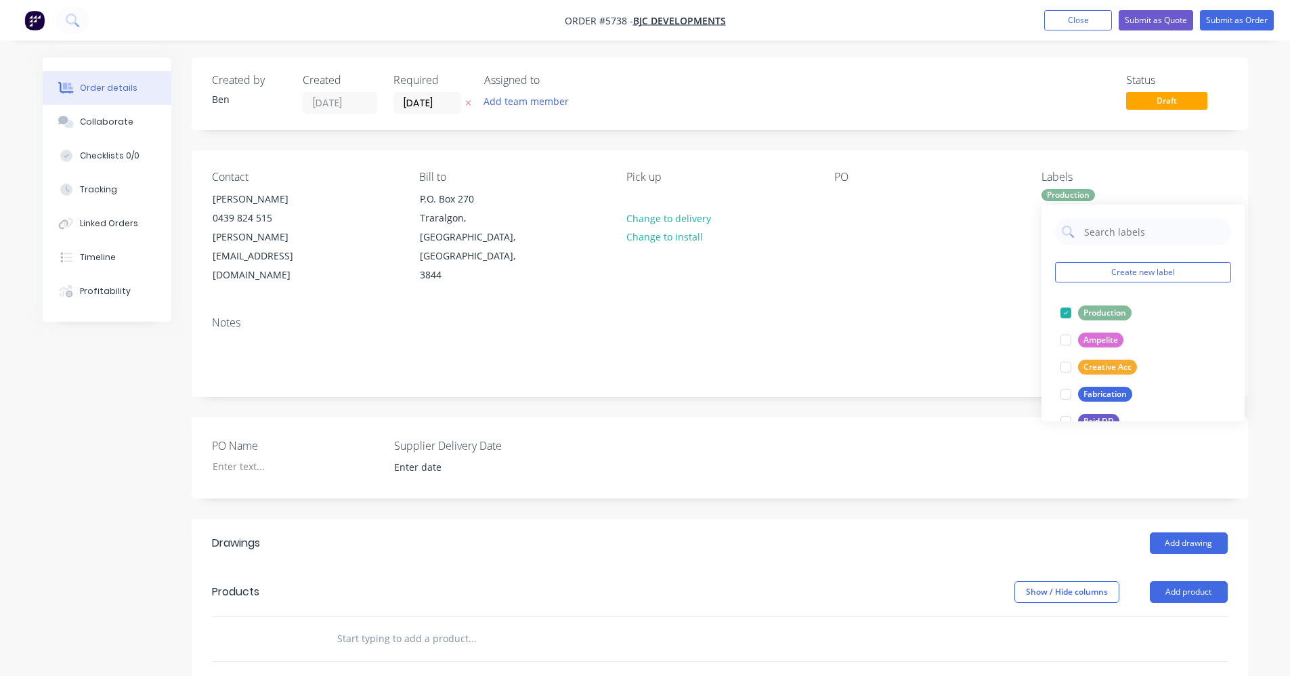
drag, startPoint x: 833, startPoint y: 376, endPoint x: 848, endPoint y: 398, distance: 25.9
click at [833, 377] on div "Created by Ben Created 04/09/25 Required 04/09/25 Assigned to Add team member S…" at bounding box center [720, 522] width 1056 height 929
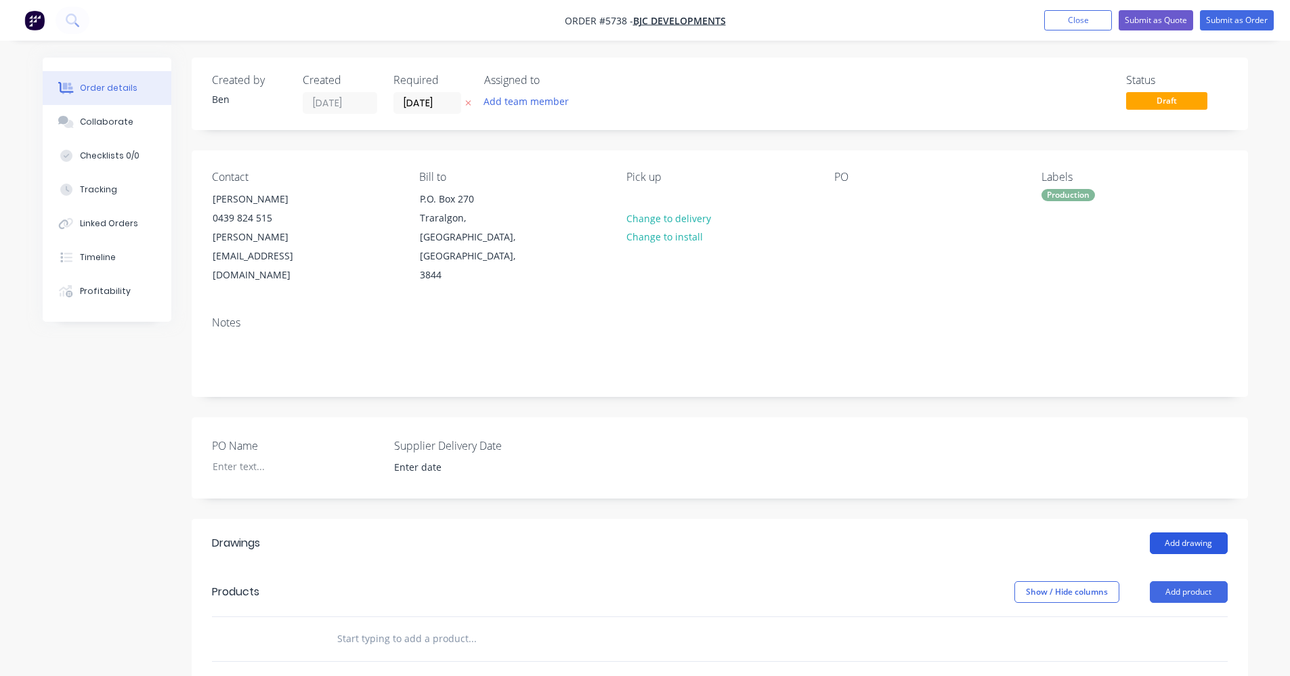
click at [1196, 532] on button "Add drawing" at bounding box center [1189, 543] width 78 height 22
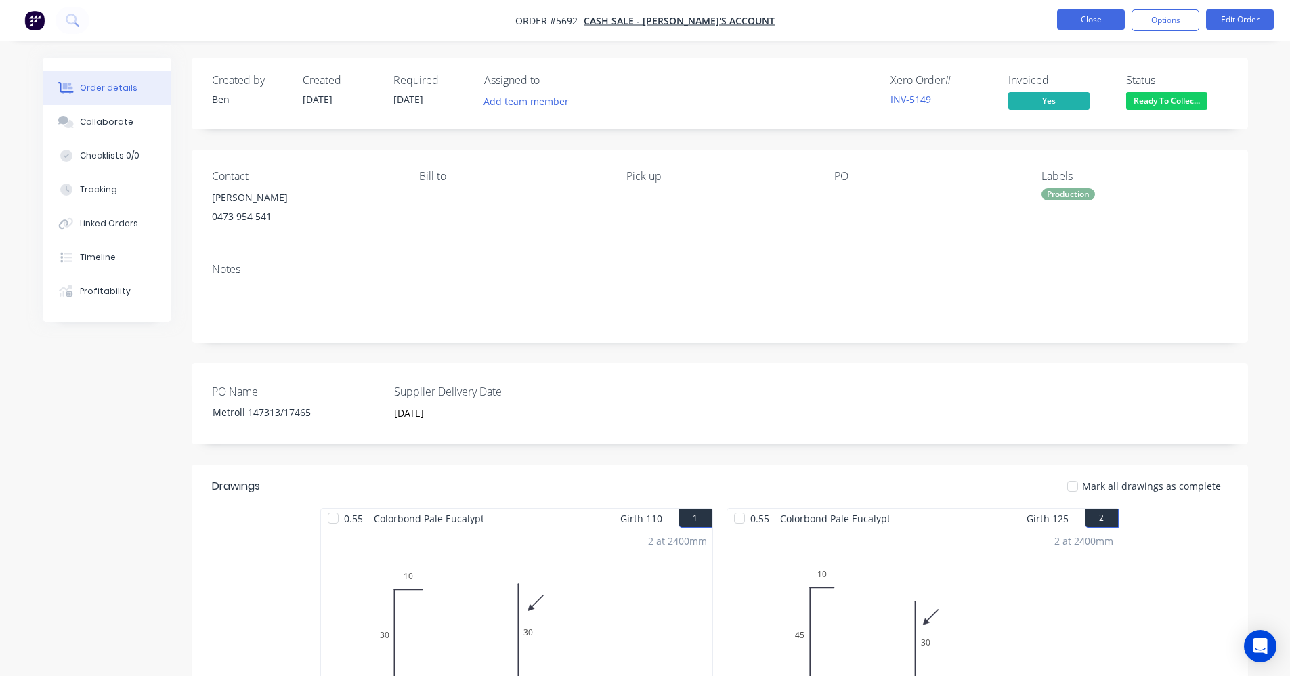
click at [1093, 22] on button "Close" at bounding box center [1091, 19] width 68 height 20
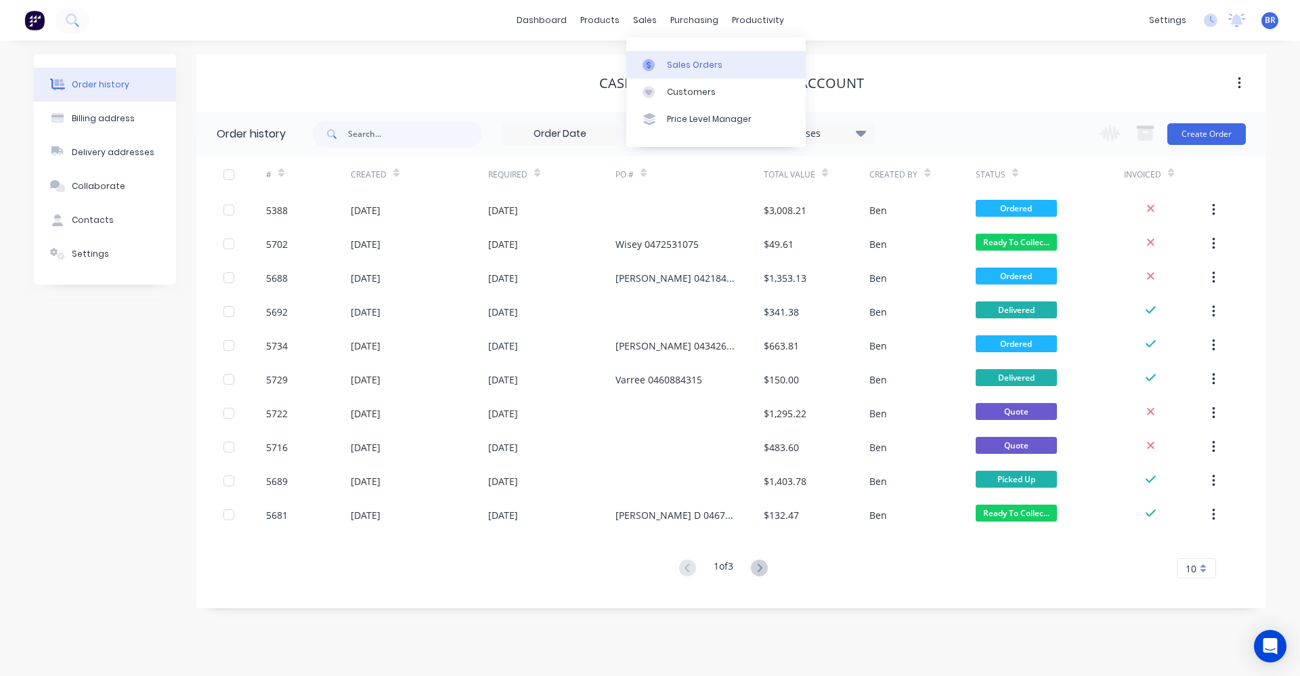
click at [691, 60] on div "Sales Orders" at bounding box center [695, 65] width 56 height 12
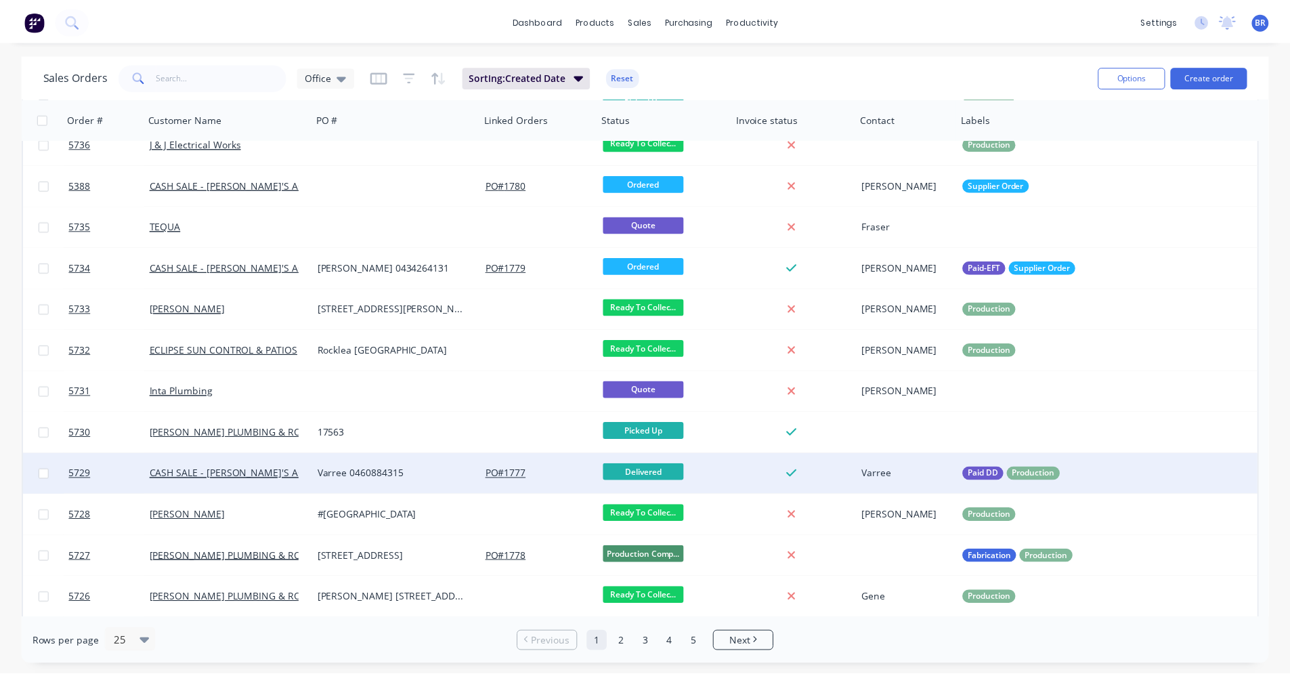
scroll to position [135, 0]
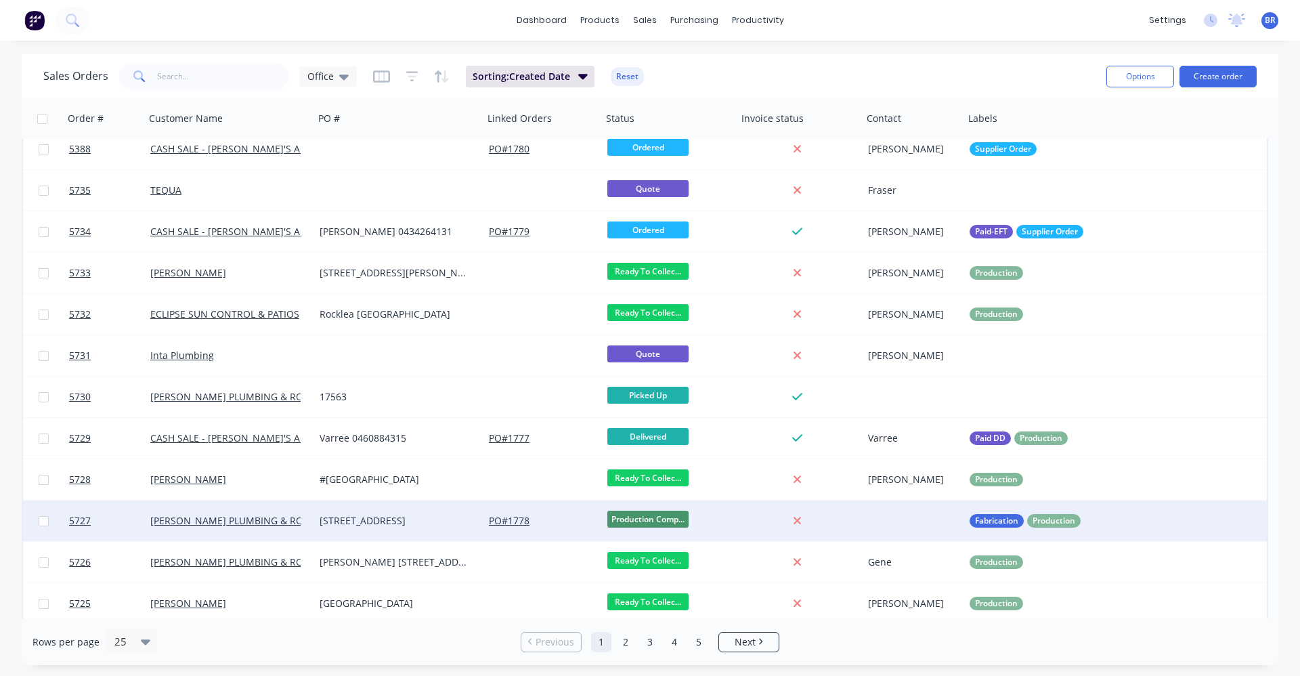
click at [400, 519] on div "[STREET_ADDRESS]" at bounding box center [395, 521] width 150 height 14
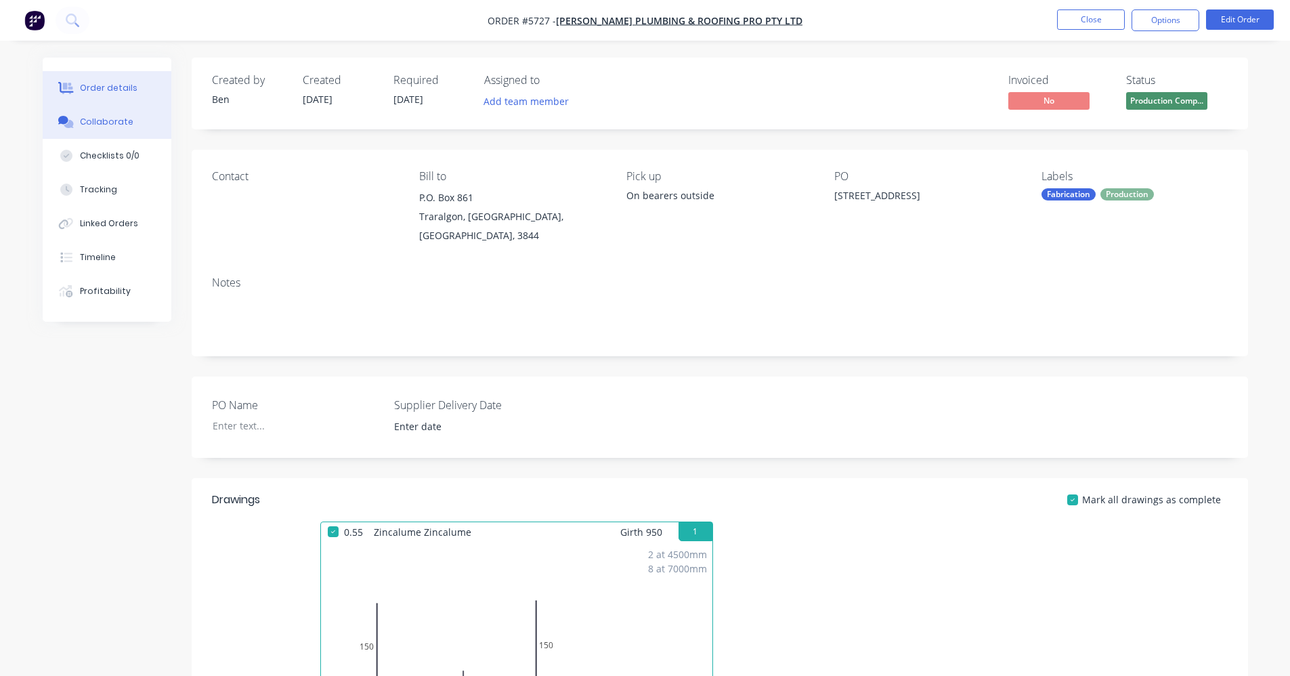
click at [101, 127] on div "Collaborate" at bounding box center [106, 122] width 53 height 12
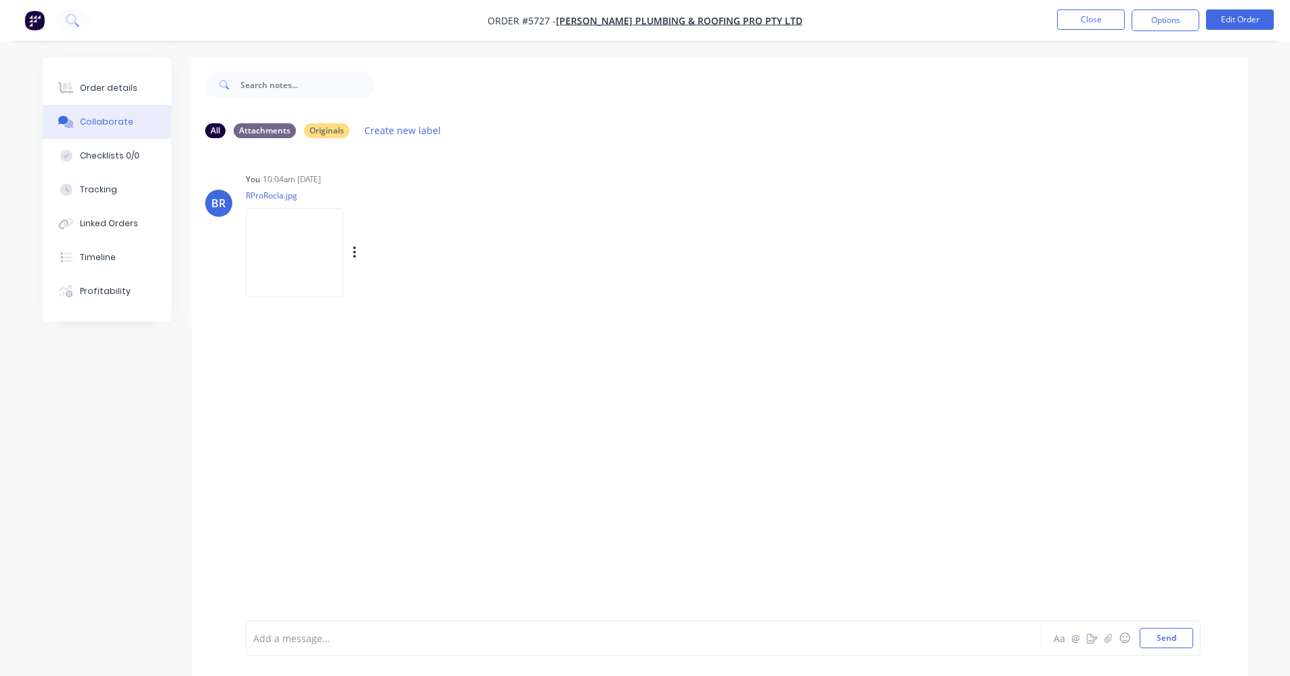
click at [277, 240] on img at bounding box center [294, 252] width 97 height 89
